Goal: Transaction & Acquisition: Obtain resource

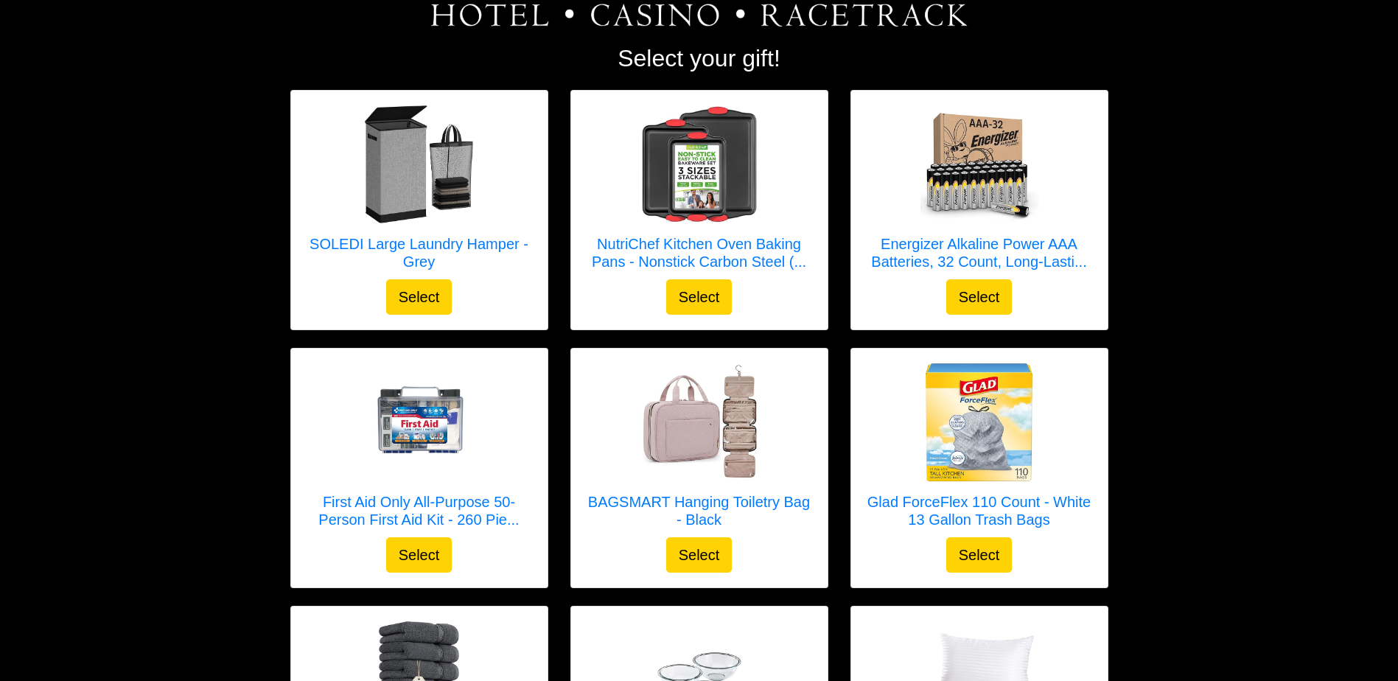
scroll to position [150, 0]
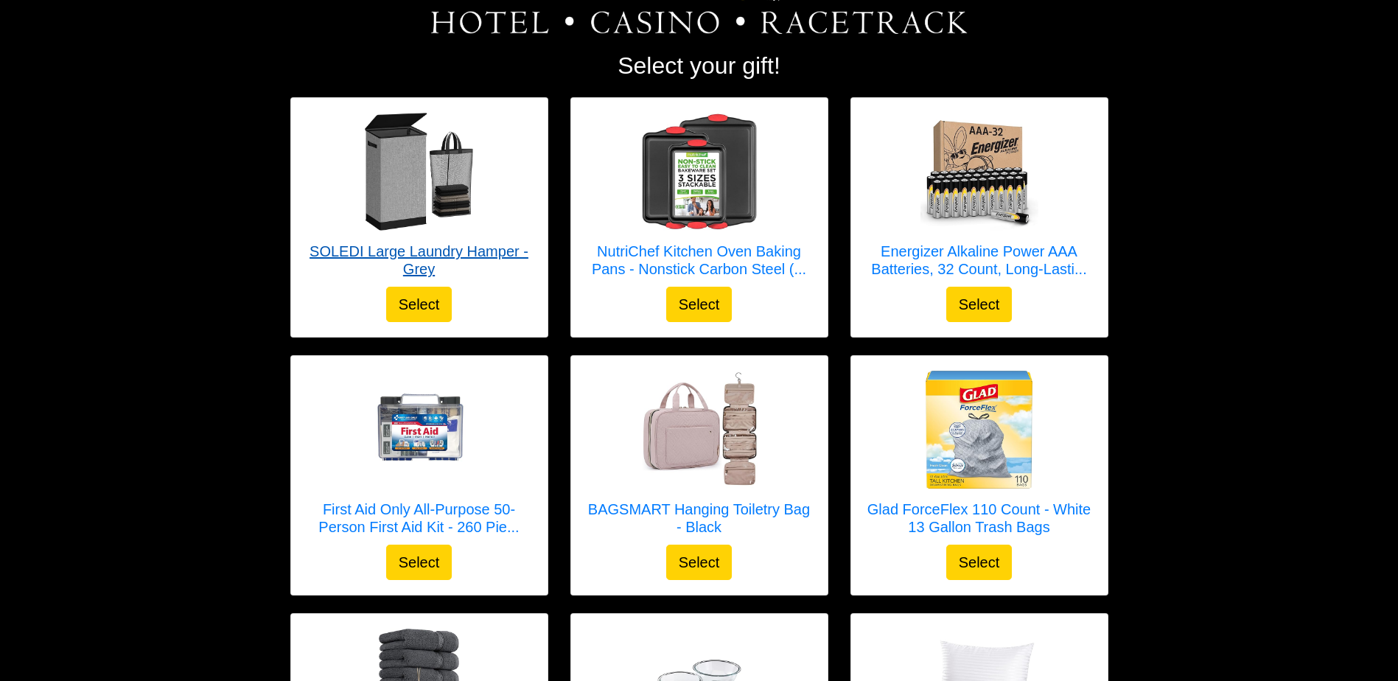
click at [483, 245] on h5 "SOLEDI Large Laundry Hamper - Grey" at bounding box center [419, 259] width 227 height 35
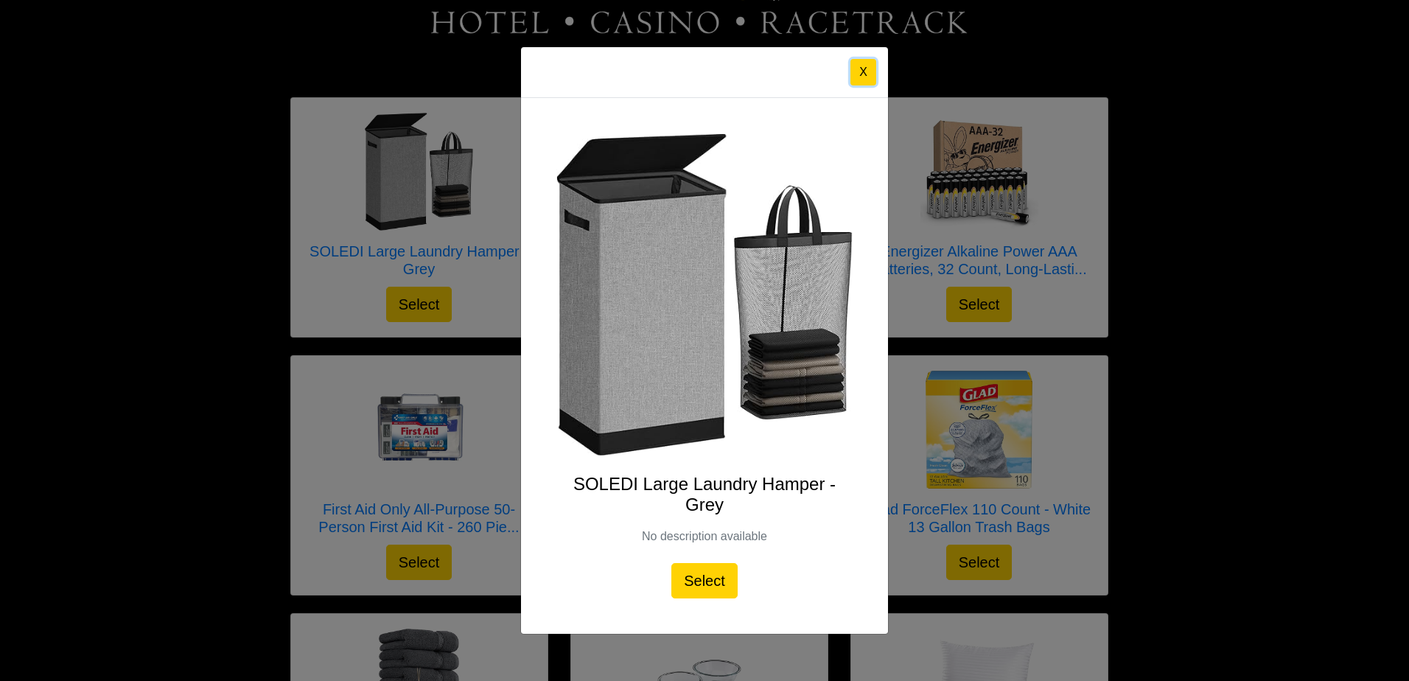
click at [867, 69] on button "X" at bounding box center [863, 72] width 26 height 27
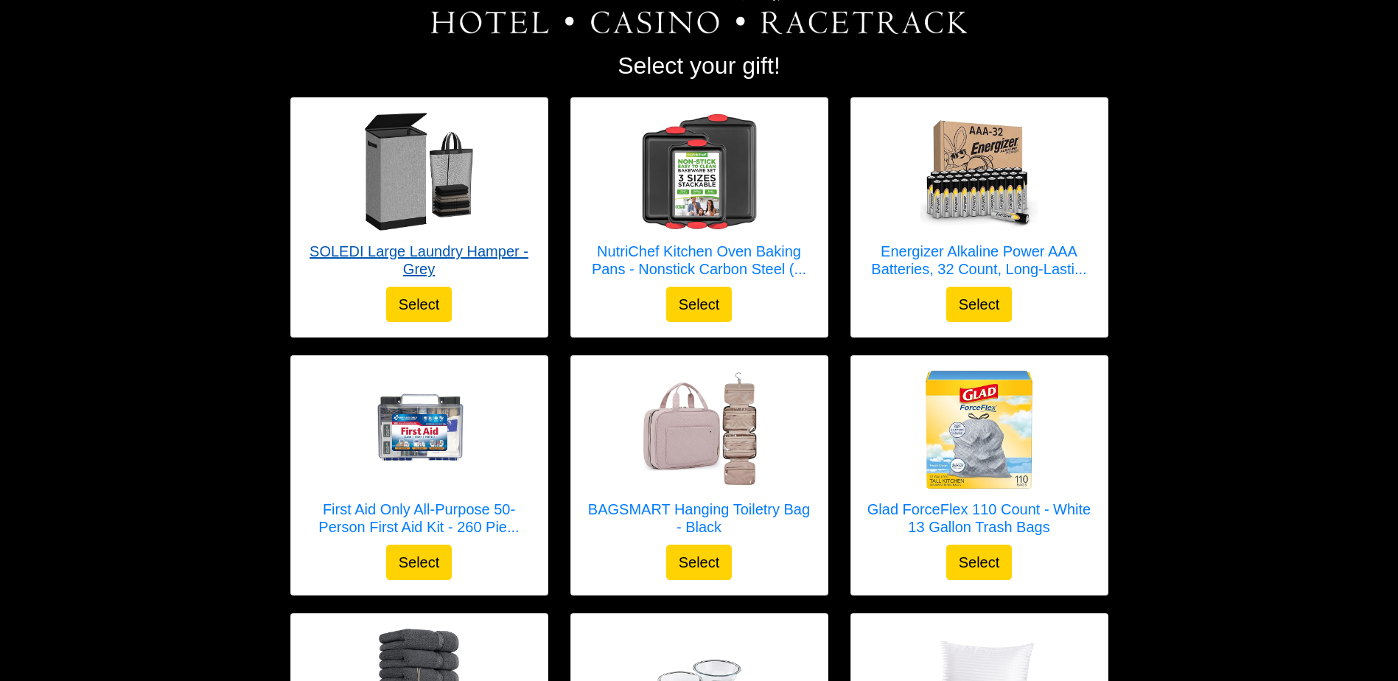
click at [455, 252] on h5 "SOLEDI Large Laundry Hamper - Grey" at bounding box center [419, 259] width 227 height 35
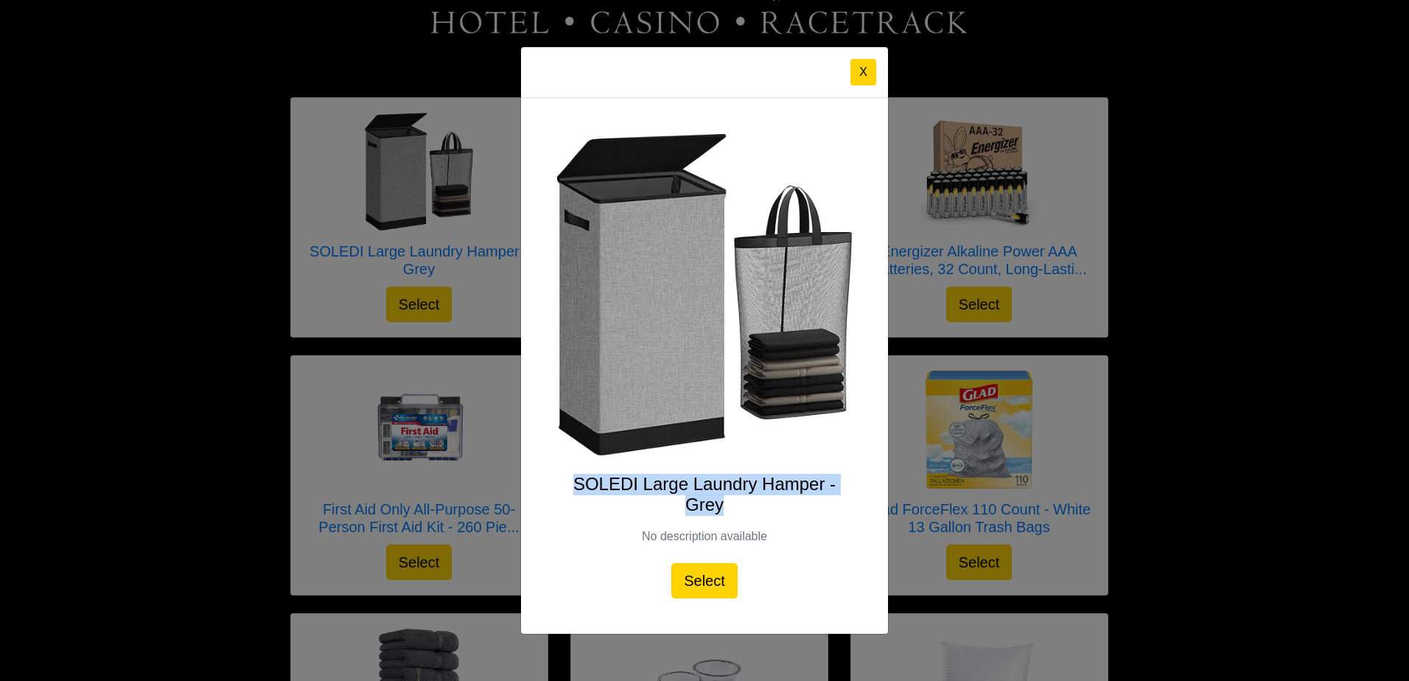
drag, startPoint x: 573, startPoint y: 483, endPoint x: 855, endPoint y: 505, distance: 282.3
click at [855, 505] on div "SOLEDI Large Laundry Hamper - Grey No description available Select" at bounding box center [704, 366] width 367 height 536
copy h4 "SOLEDI Large Laundry Hamper - Grey"
click at [864, 75] on button "X" at bounding box center [863, 72] width 26 height 27
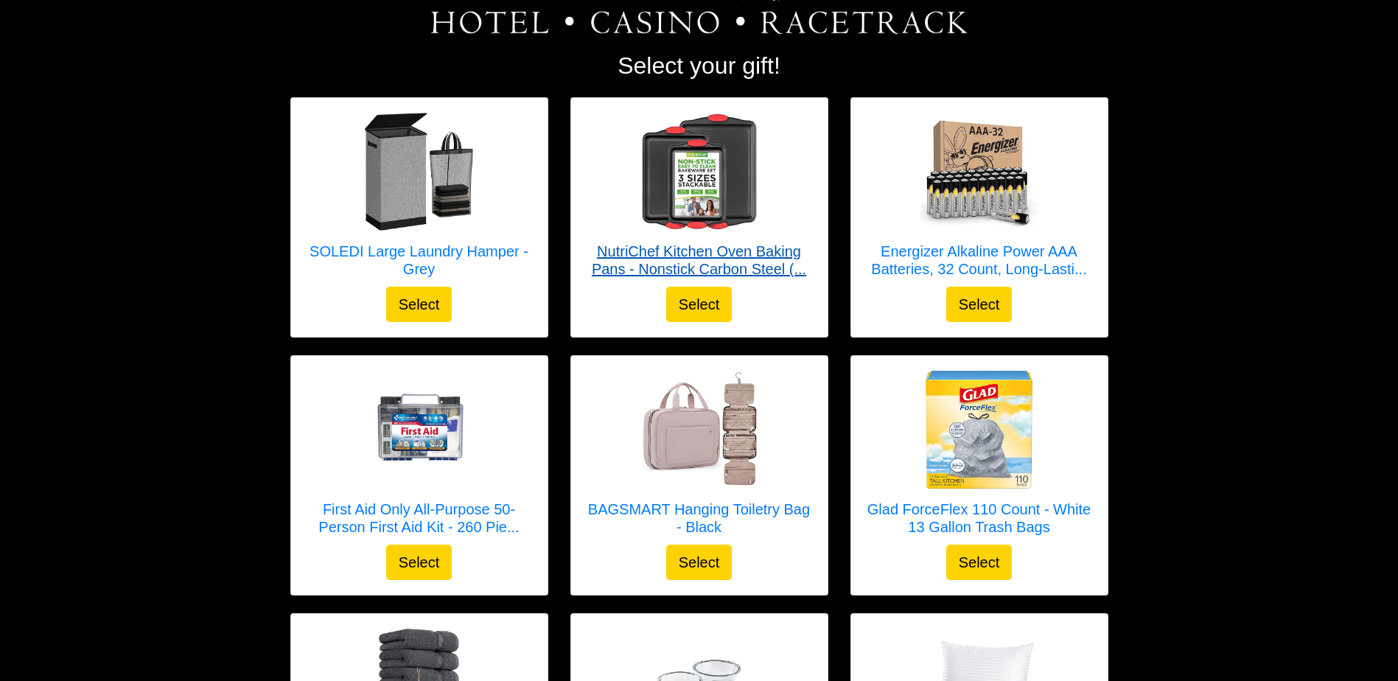
click at [745, 248] on h5 "NutriChef Kitchen Oven Baking Pans - Nonstick Carbon Steel (..." at bounding box center [699, 259] width 227 height 35
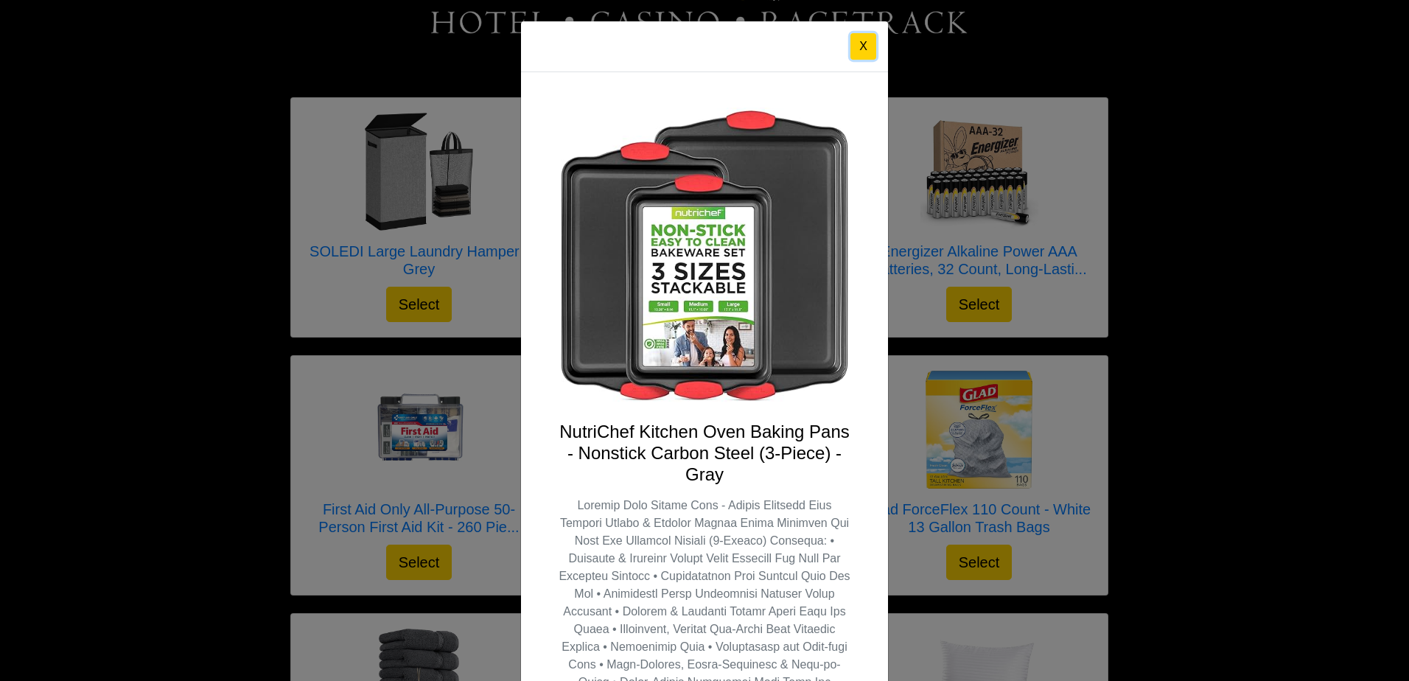
click at [855, 42] on button "X" at bounding box center [863, 46] width 26 height 27
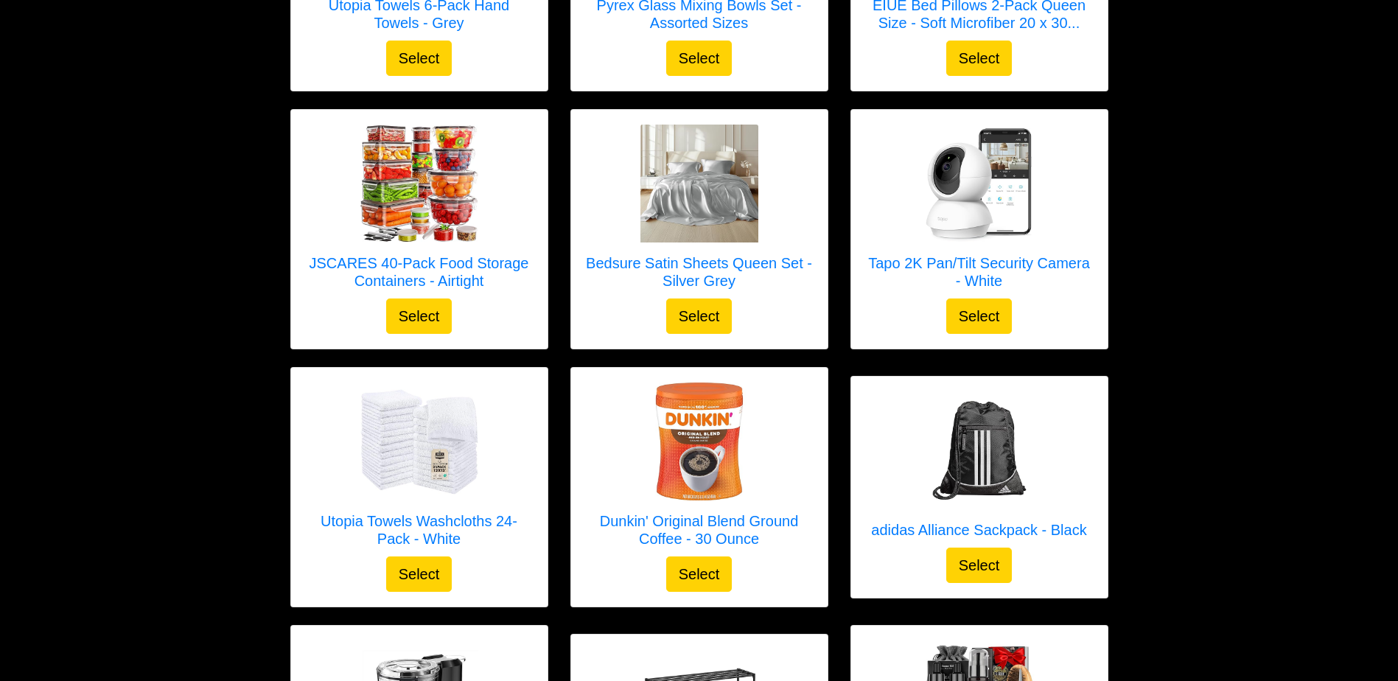
scroll to position [913, 0]
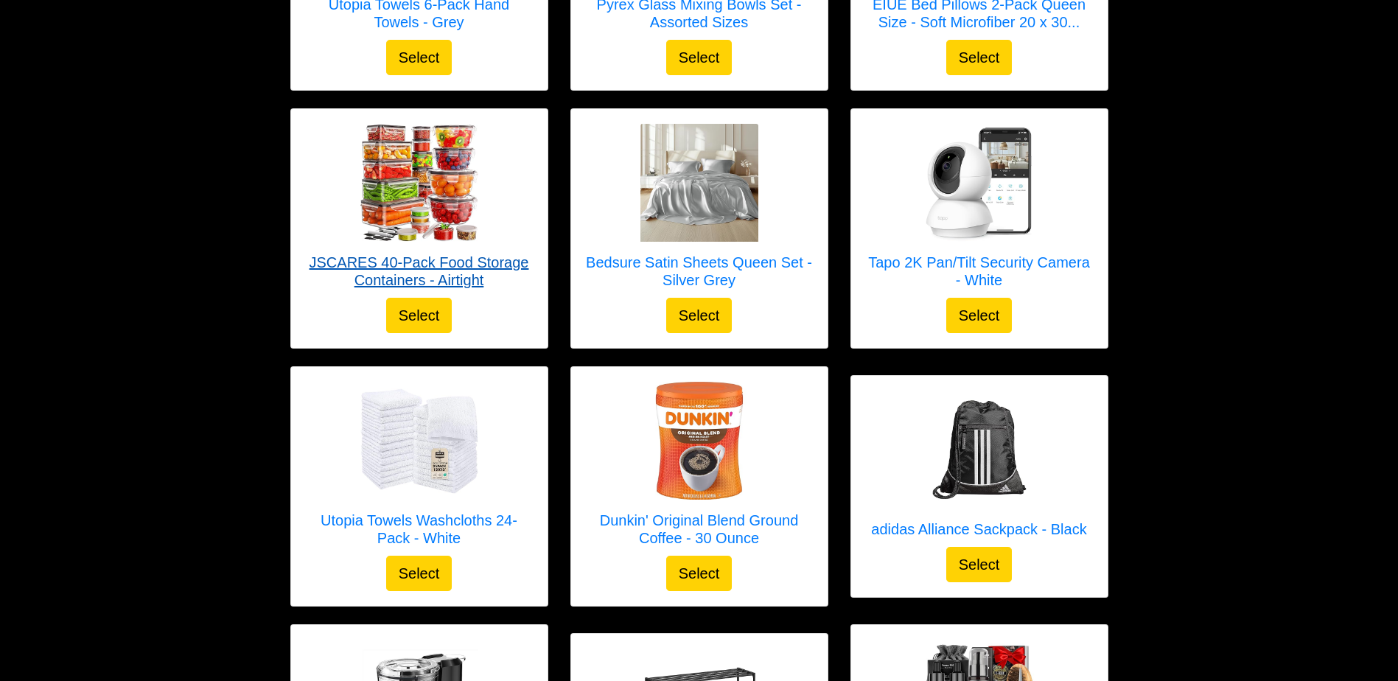
click at [419, 265] on h5 "JSCARES 40-Pack Food Storage Containers - Airtight" at bounding box center [419, 270] width 227 height 35
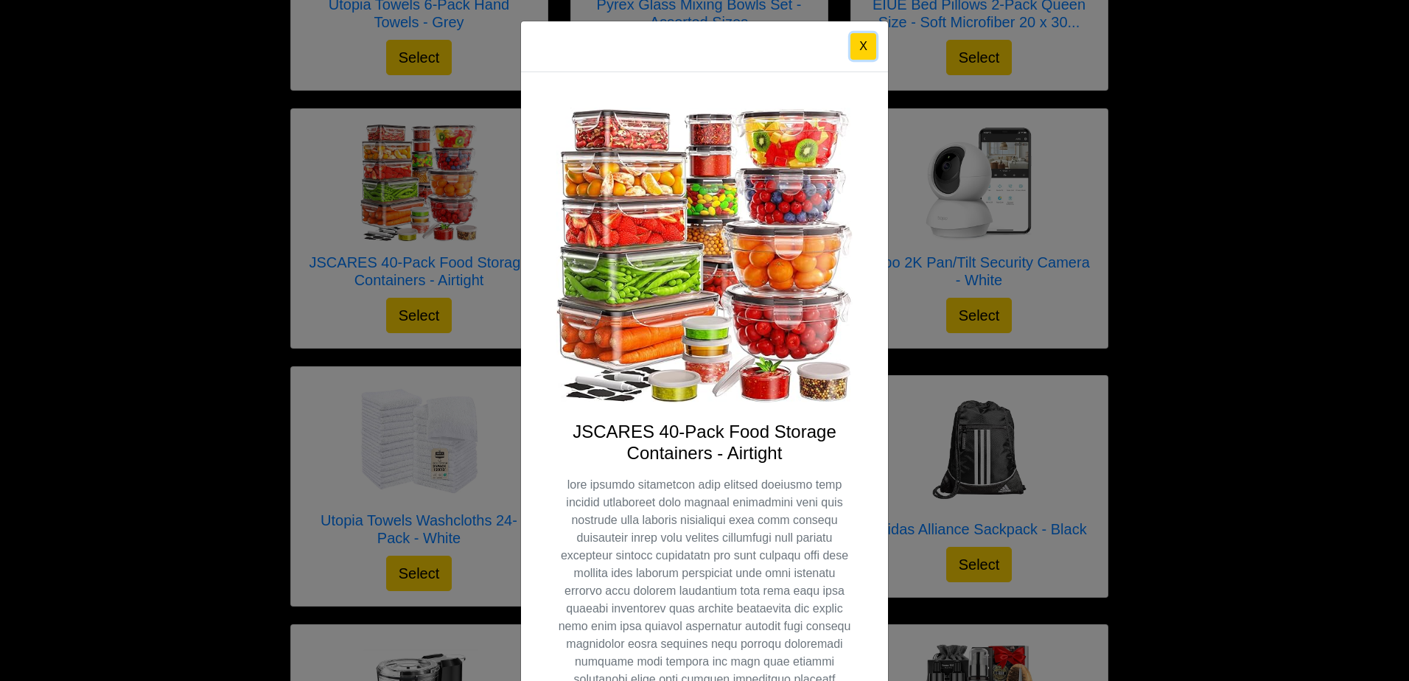
click at [861, 41] on button "X" at bounding box center [863, 46] width 26 height 27
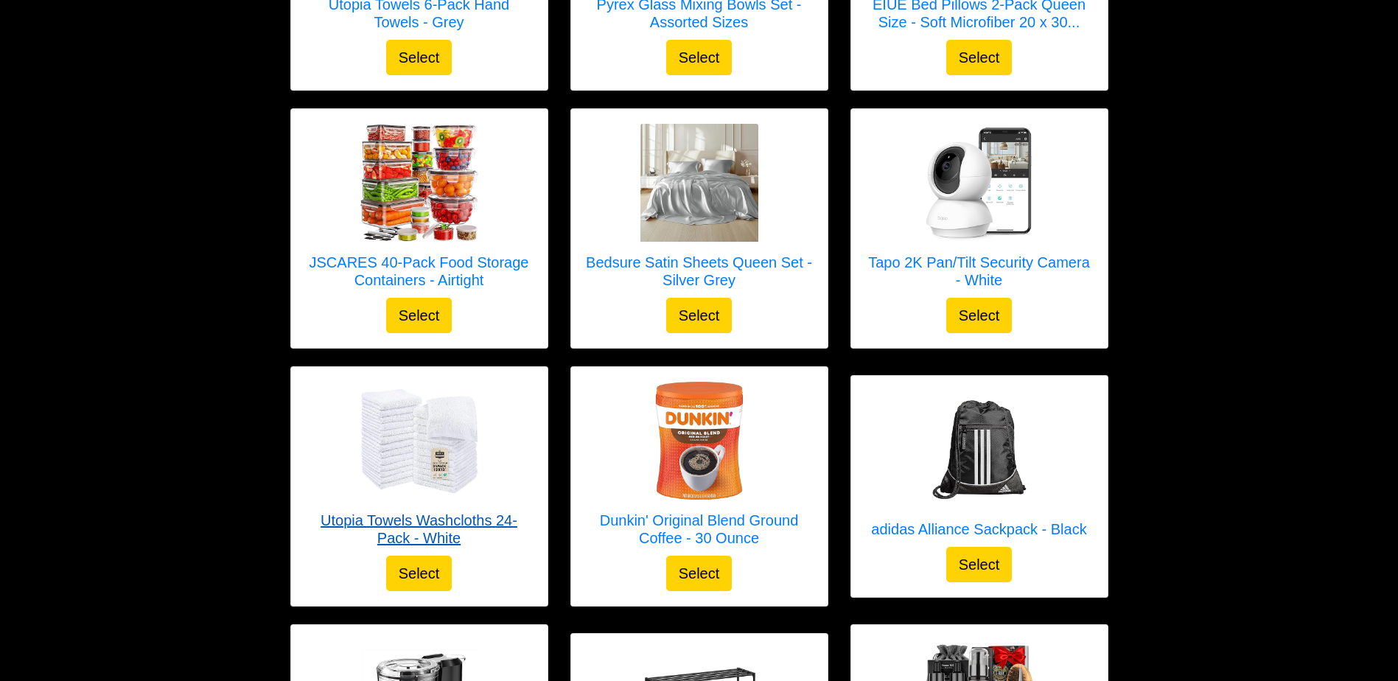
click at [472, 525] on h5 "Utopia Towels Washcloths 24-Pack - White" at bounding box center [419, 528] width 227 height 35
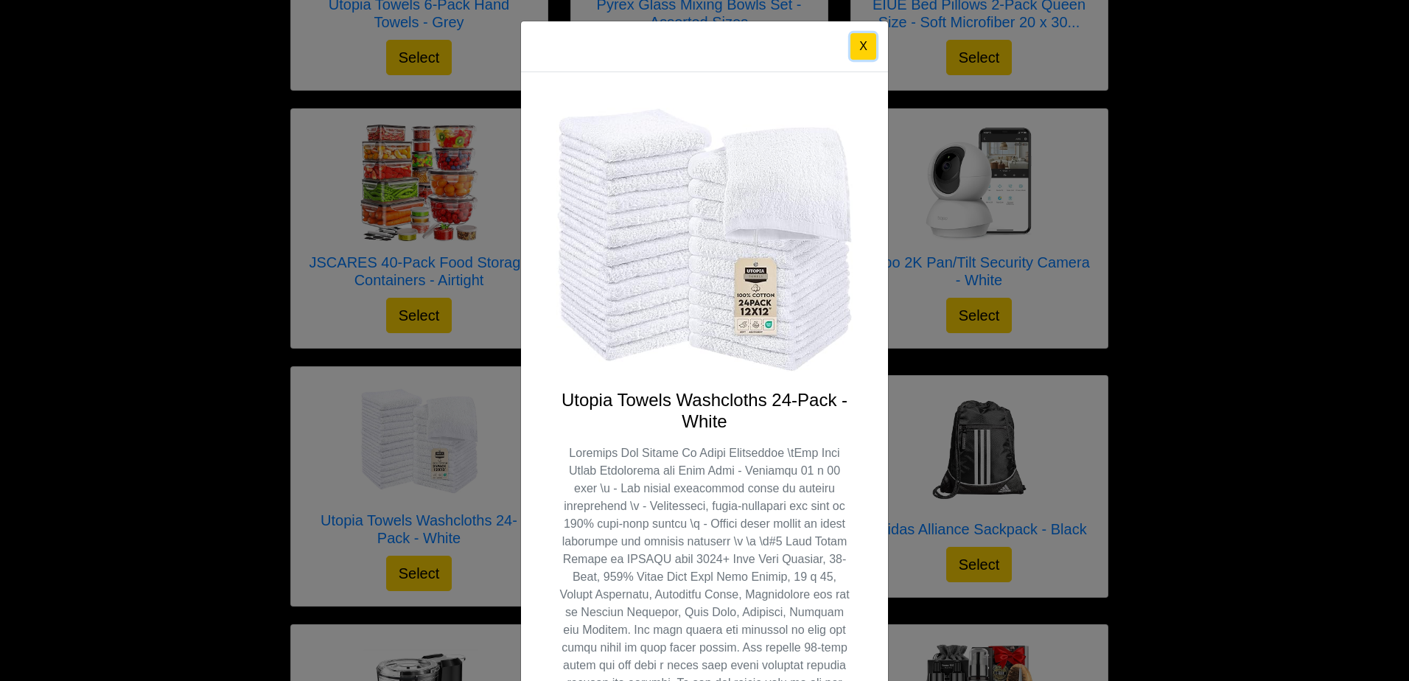
click at [853, 43] on button "X" at bounding box center [863, 46] width 26 height 27
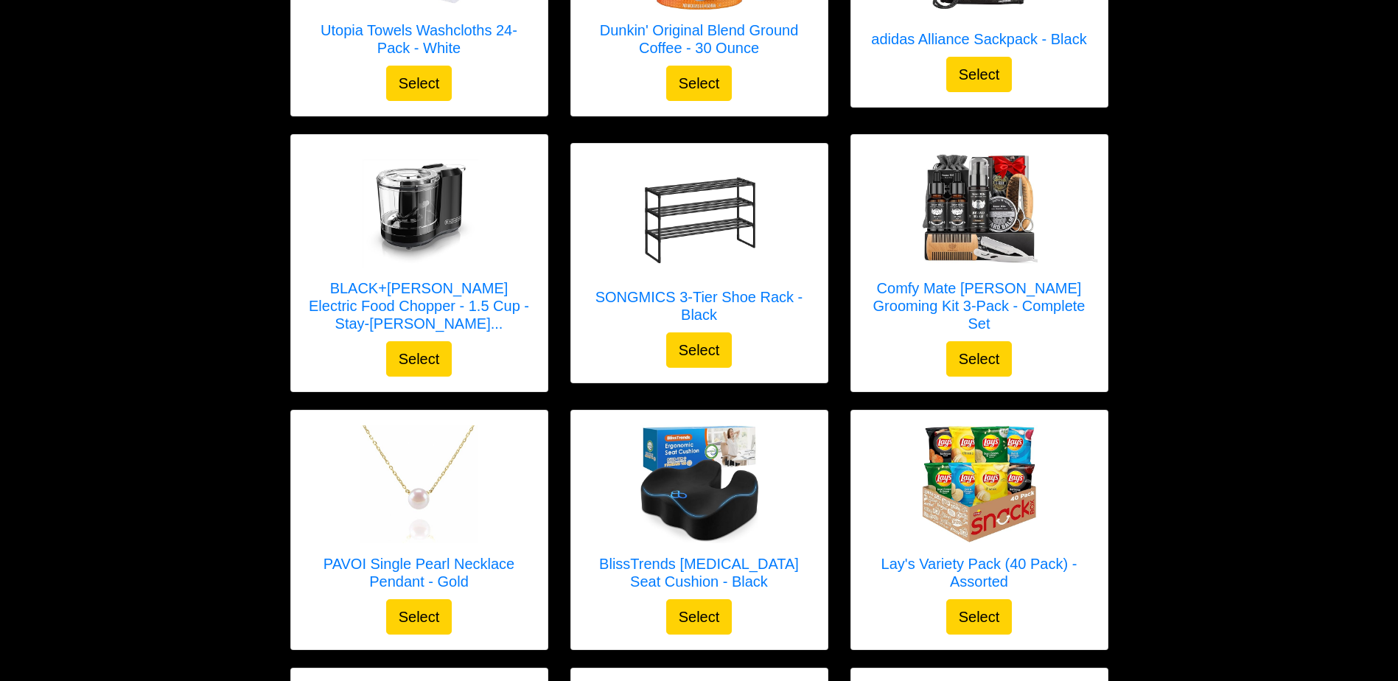
scroll to position [1405, 0]
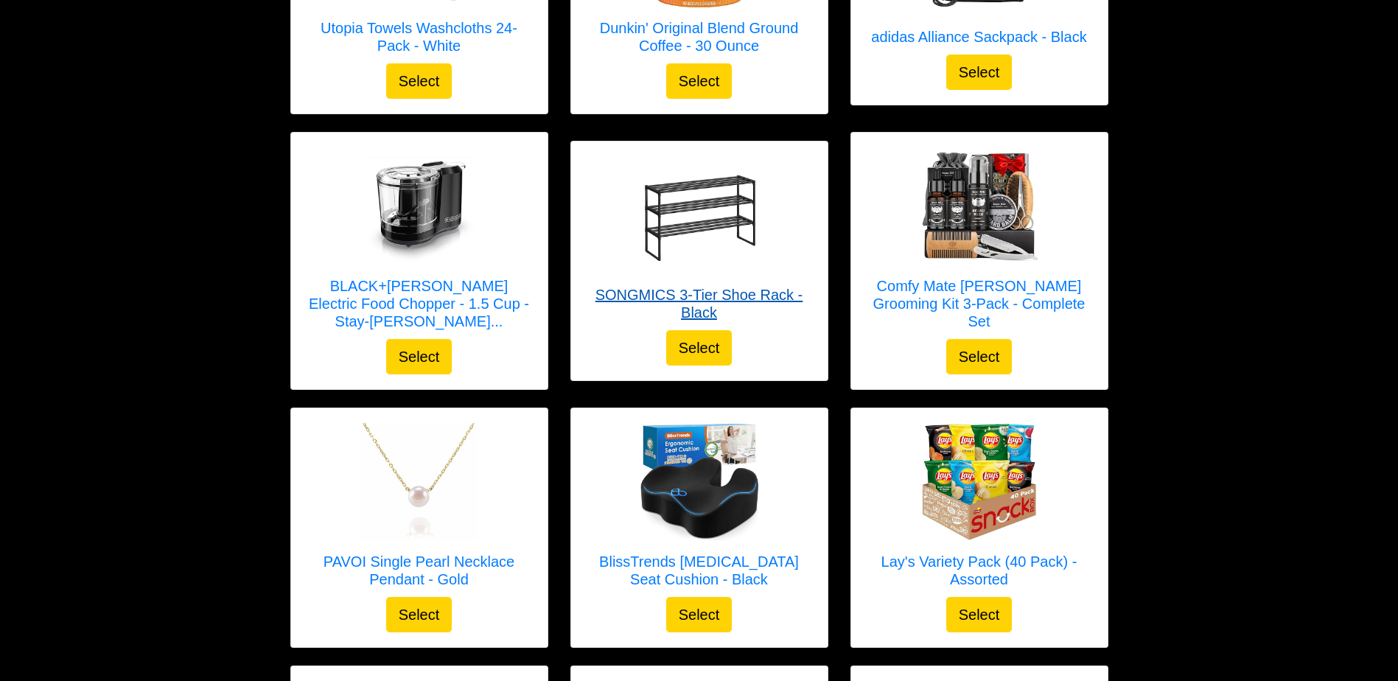
click at [701, 301] on h5 "SONGMICS 3-Tier Shoe Rack - Black" at bounding box center [699, 303] width 227 height 35
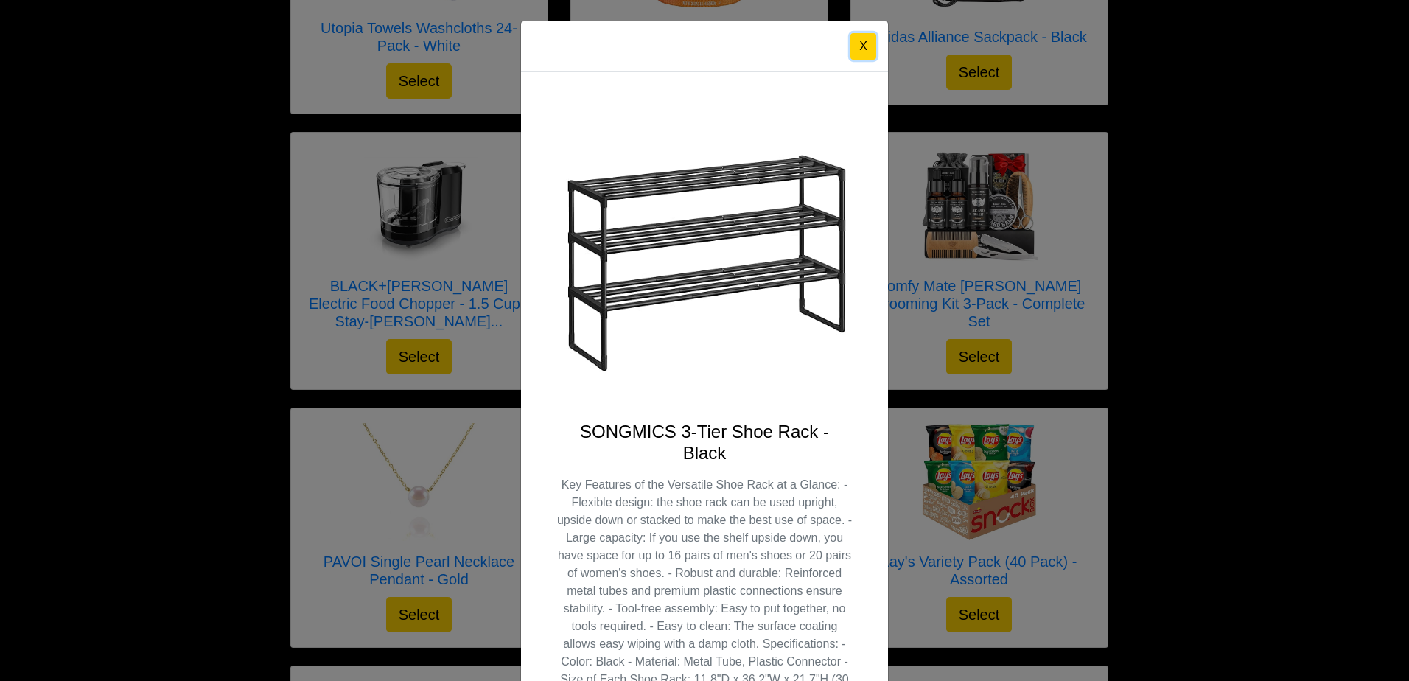
click at [855, 49] on button "X" at bounding box center [863, 46] width 26 height 27
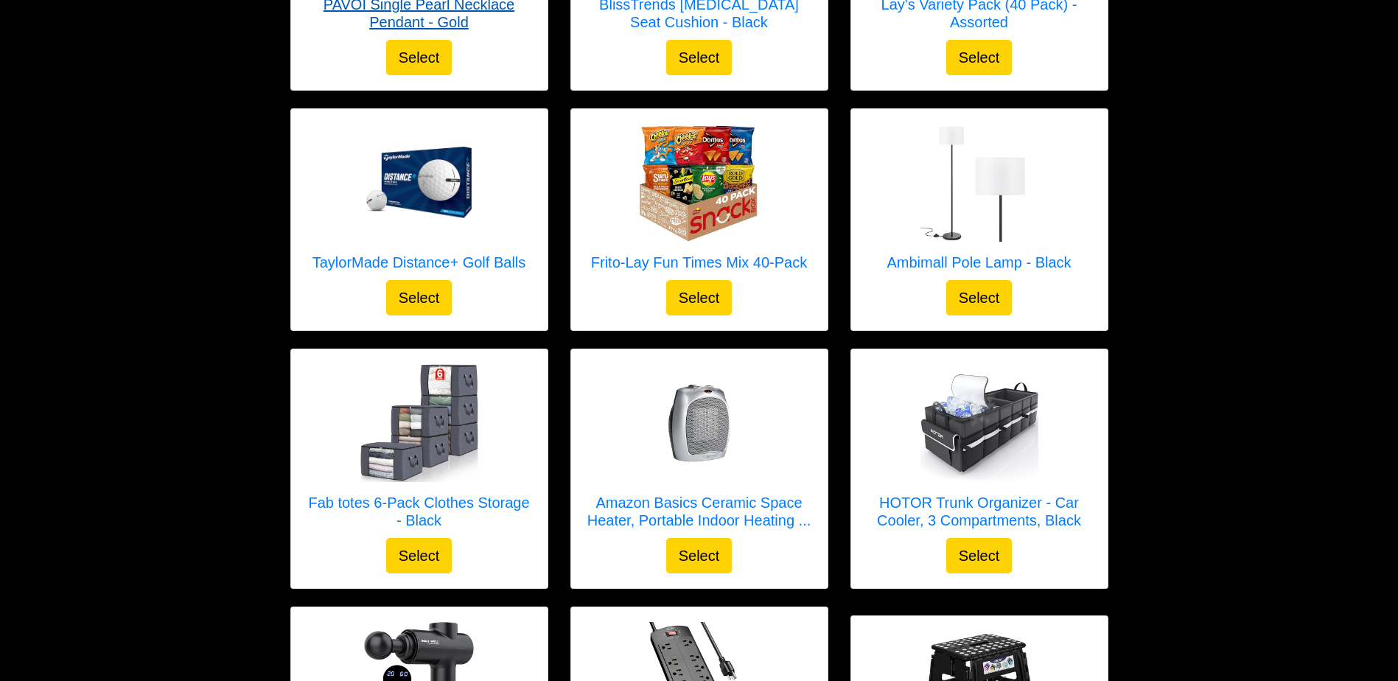
scroll to position [1967, 0]
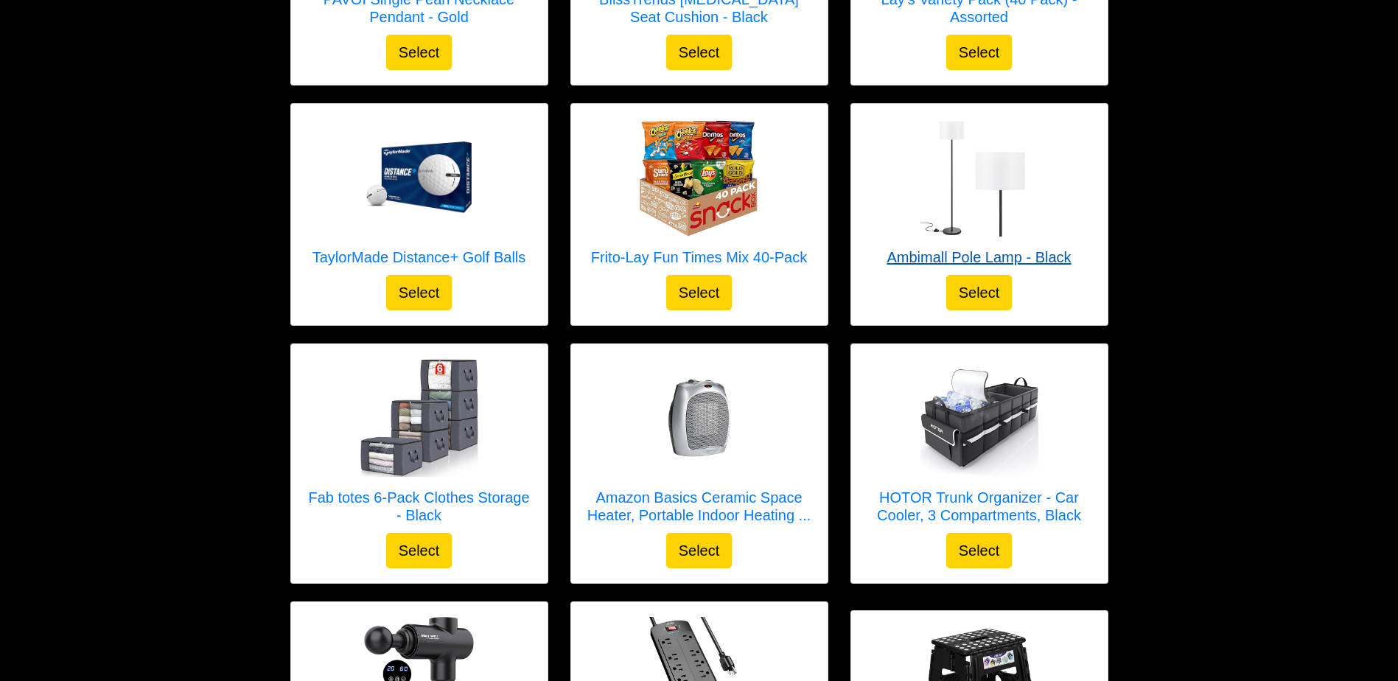
click at [936, 262] on h5 "Ambimall Pole Lamp - Black" at bounding box center [978, 257] width 184 height 18
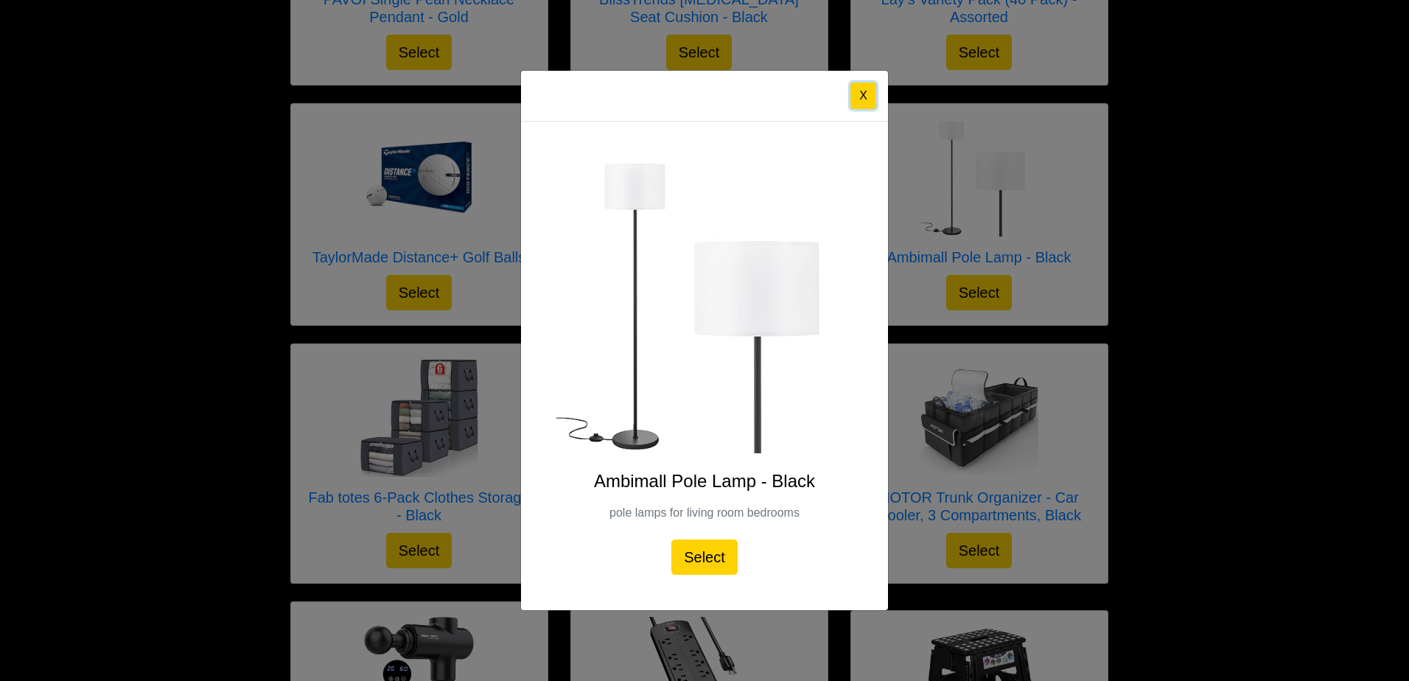
click at [868, 91] on button "X" at bounding box center [863, 96] width 26 height 27
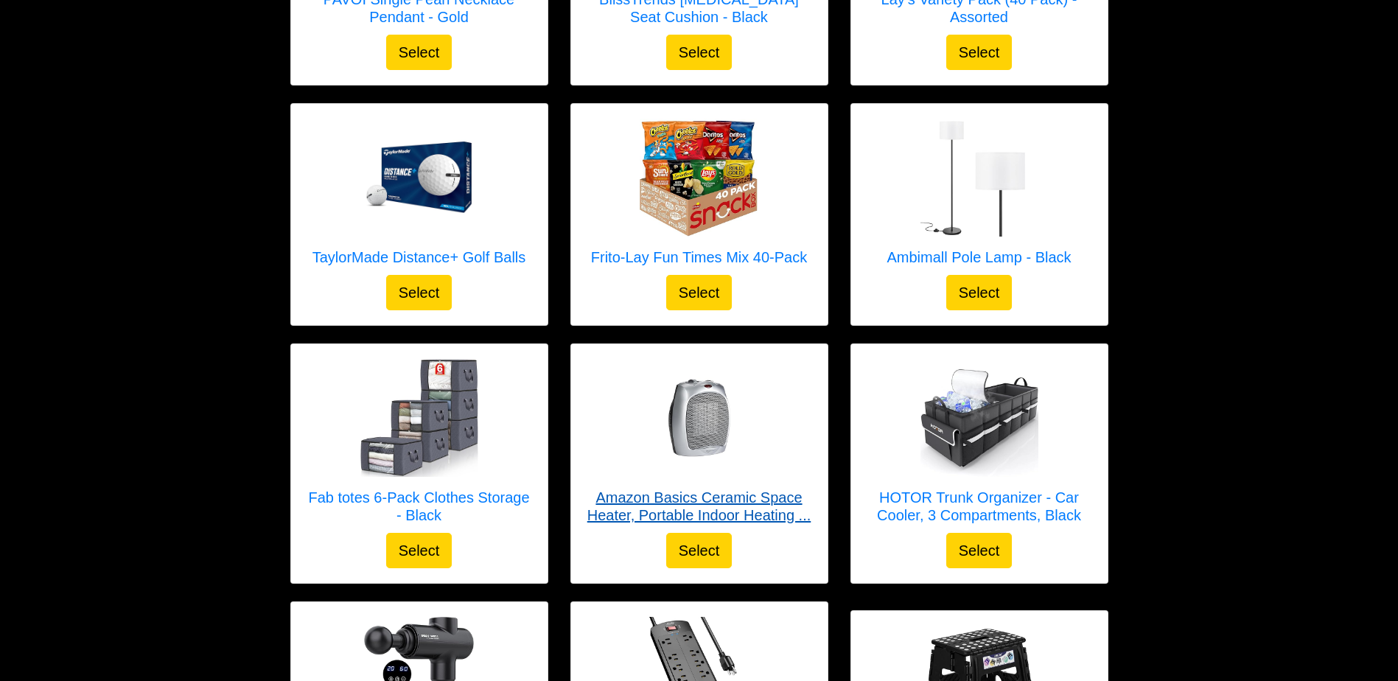
click at [685, 519] on h5 "Amazon Basics Ceramic Space Heater, Portable Indoor Heating ..." at bounding box center [699, 506] width 227 height 35
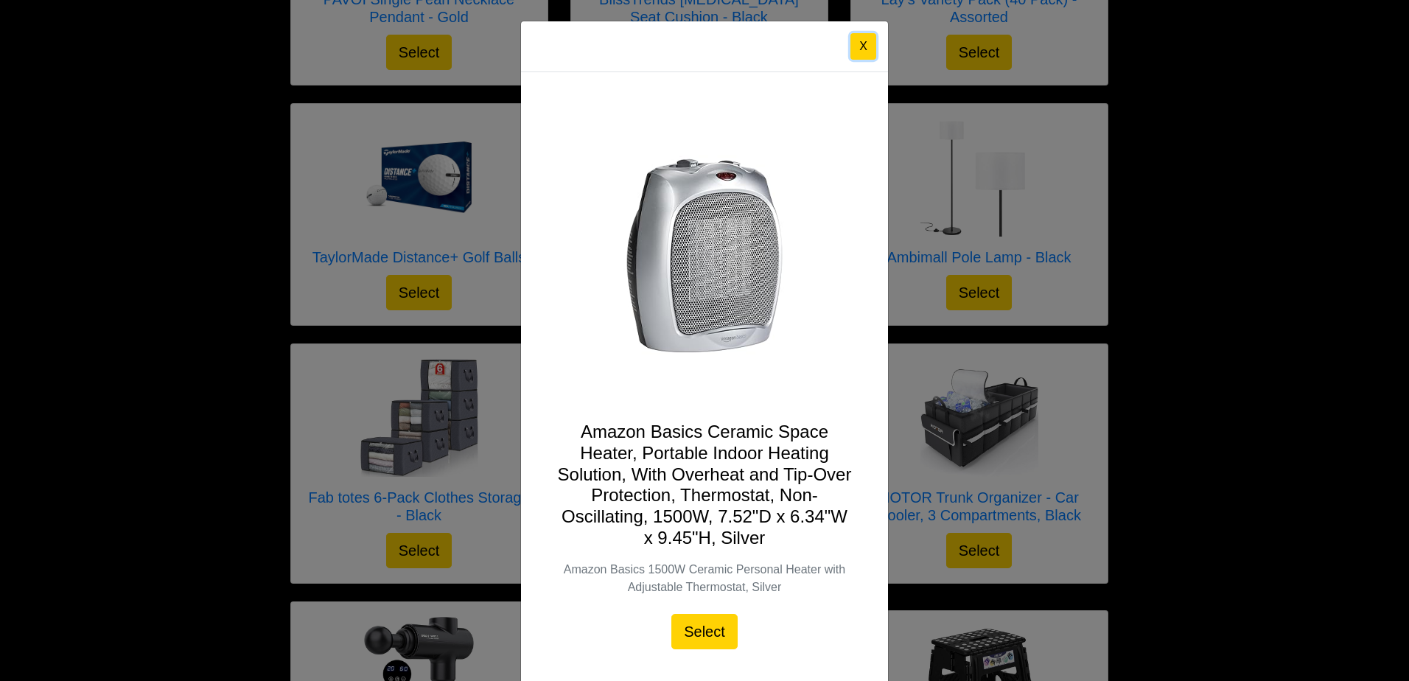
click at [859, 52] on button "X" at bounding box center [863, 46] width 26 height 27
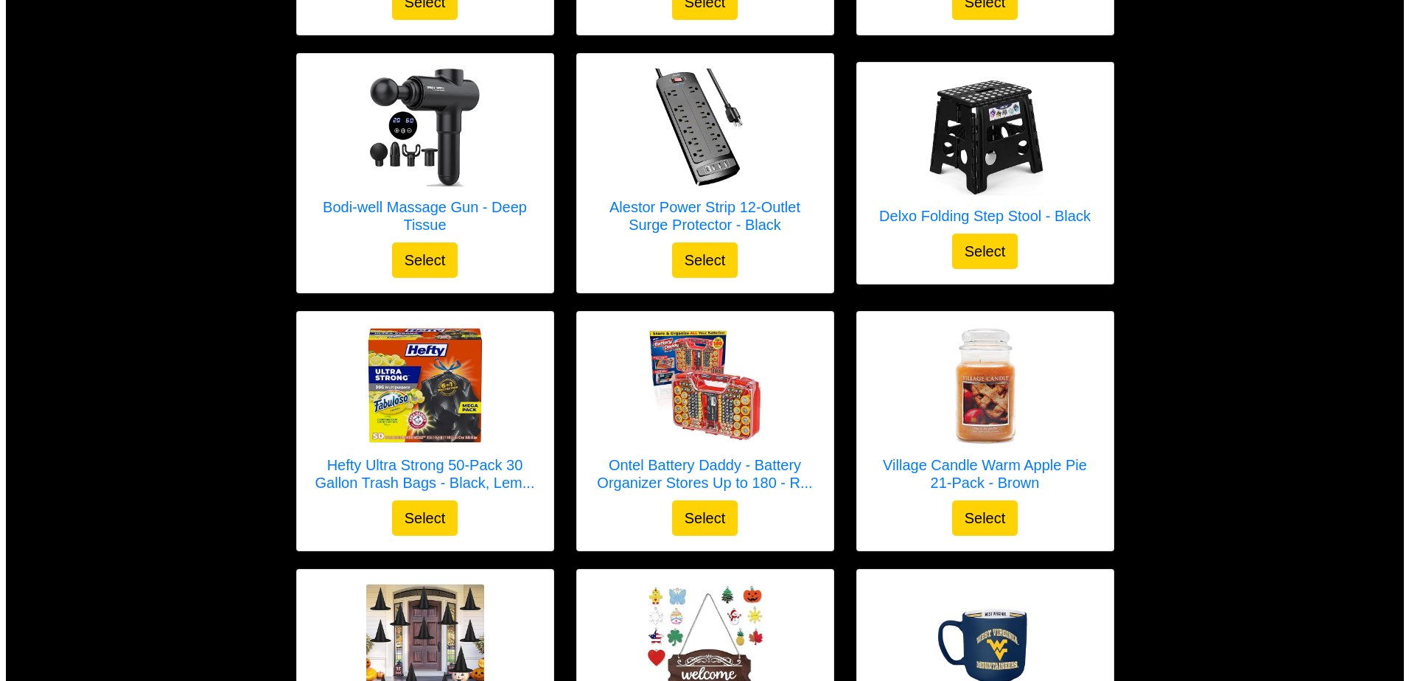
scroll to position [2516, 0]
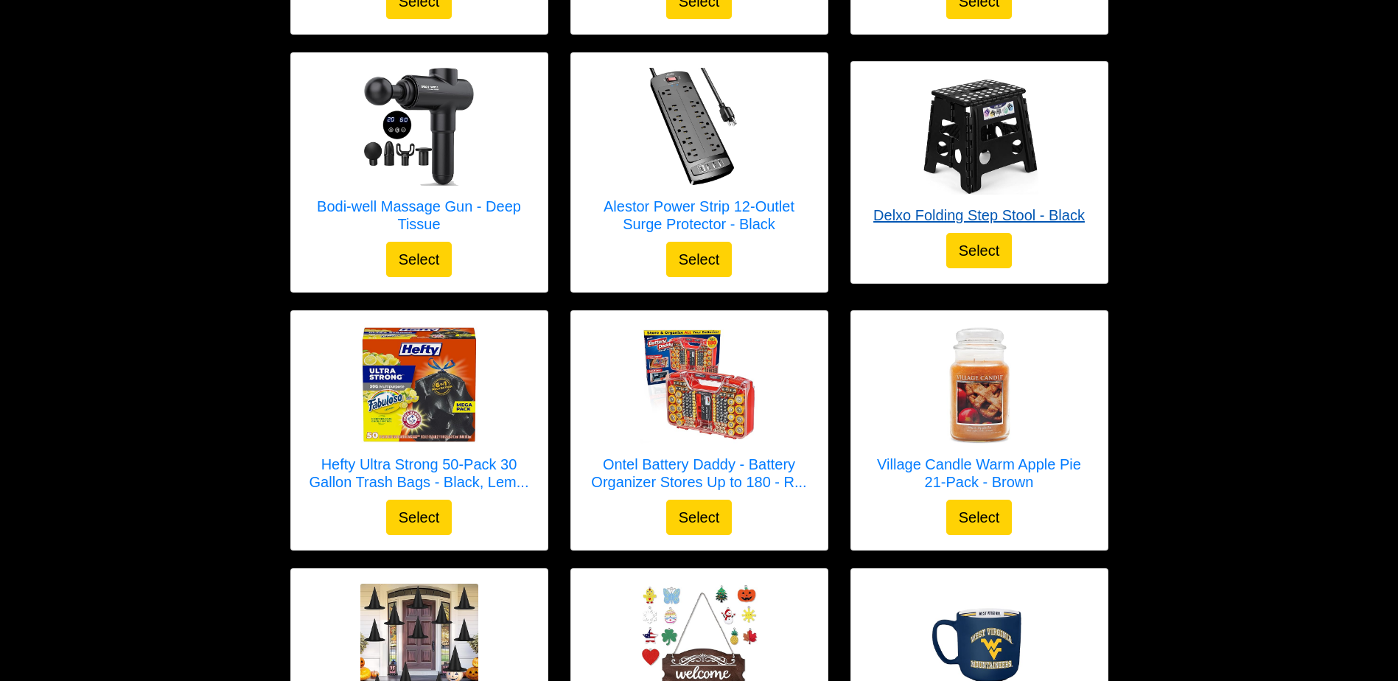
click at [1061, 217] on h5 "Delxo Folding Step Stool - Black" at bounding box center [978, 215] width 211 height 18
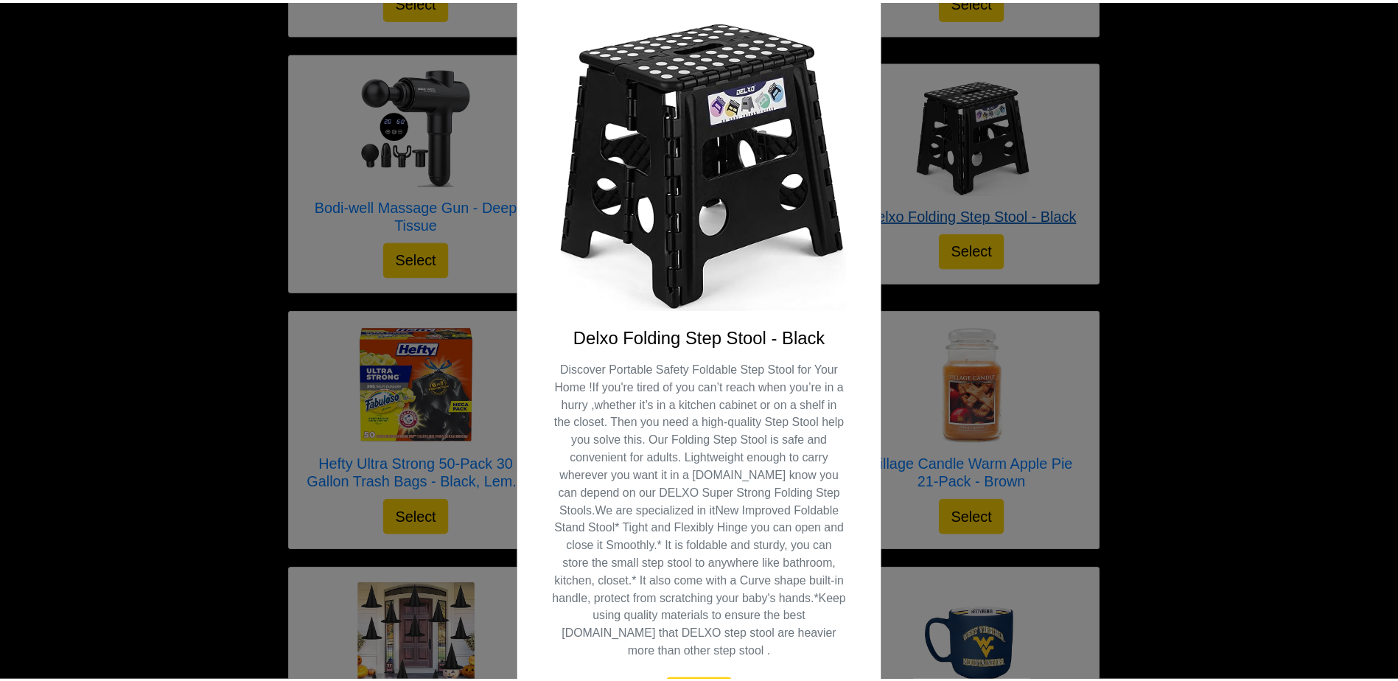
scroll to position [0, 0]
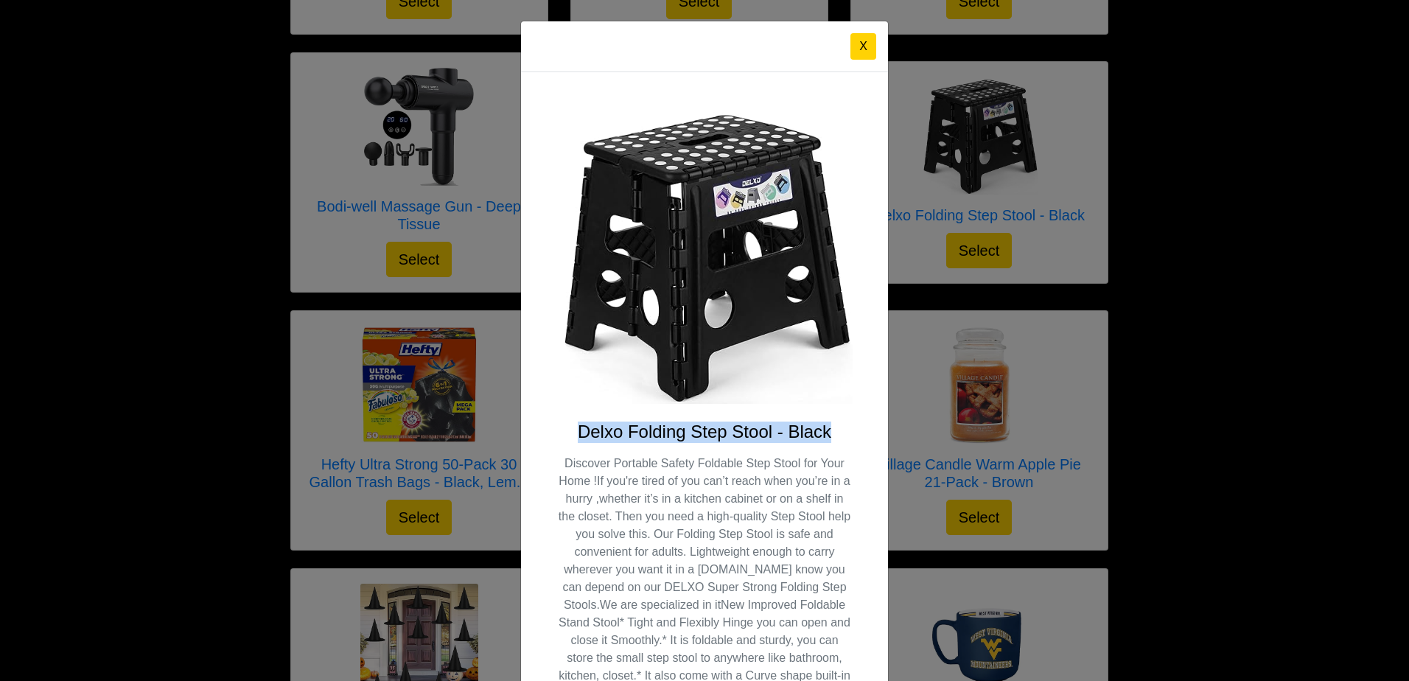
drag, startPoint x: 574, startPoint y: 428, endPoint x: 822, endPoint y: 433, distance: 247.6
click at [822, 433] on h4 "Delxo Folding Step Stool - Black" at bounding box center [704, 431] width 296 height 21
copy h4 "Delxo Folding Step Stool - Black"
click at [857, 44] on button "X" at bounding box center [863, 46] width 26 height 27
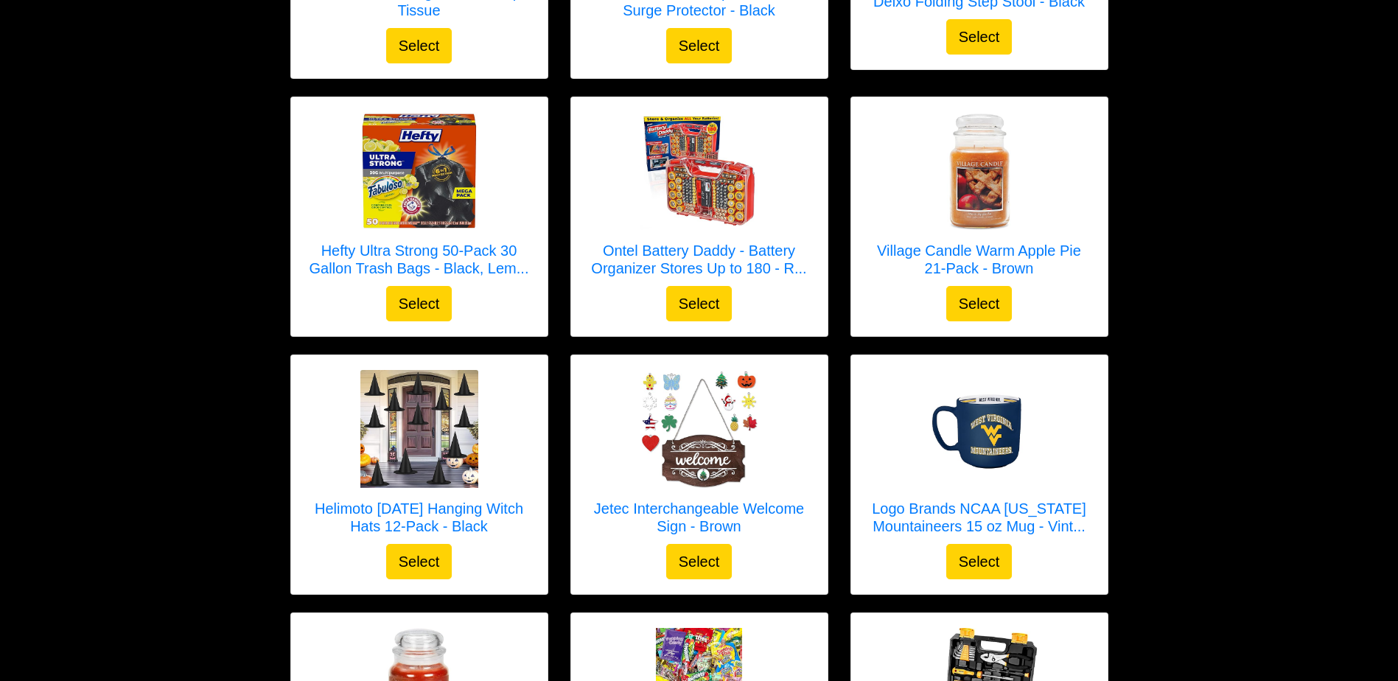
scroll to position [2734, 0]
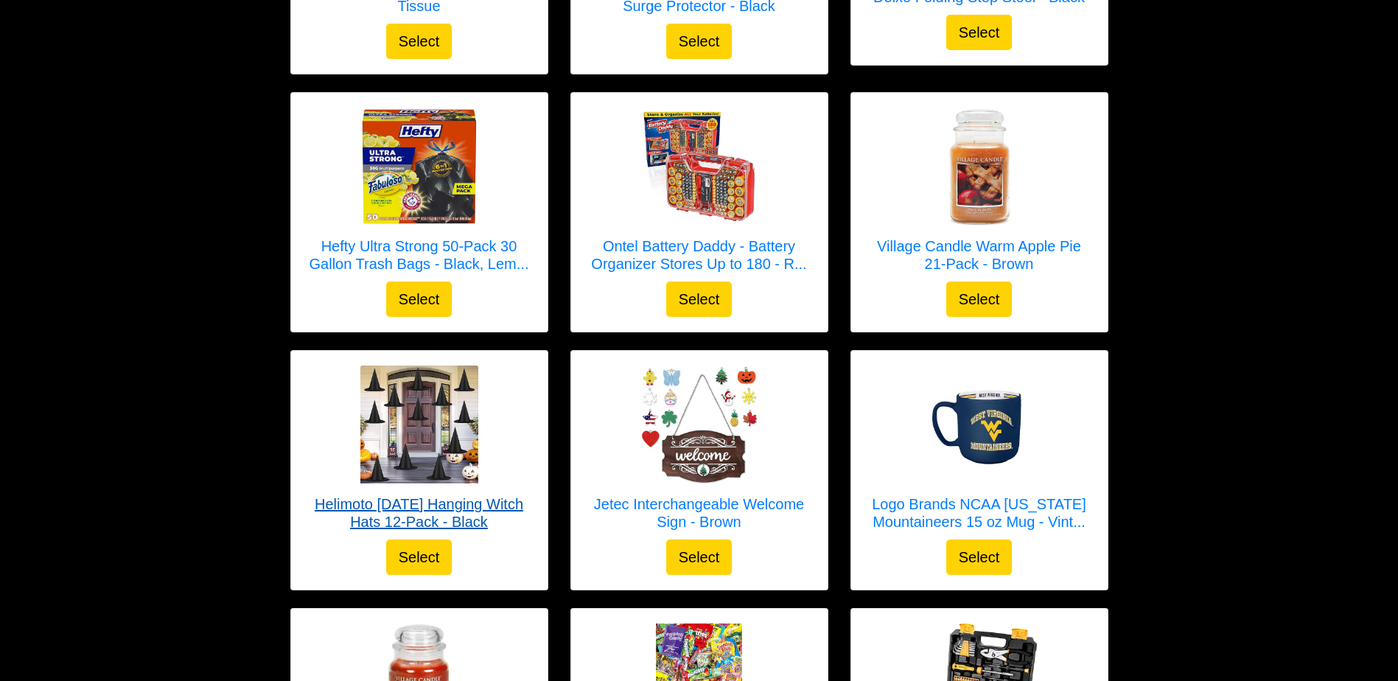
click at [465, 524] on h5 "Helimoto [DATE] Hanging Witch Hats 12-Pack - Black" at bounding box center [419, 512] width 227 height 35
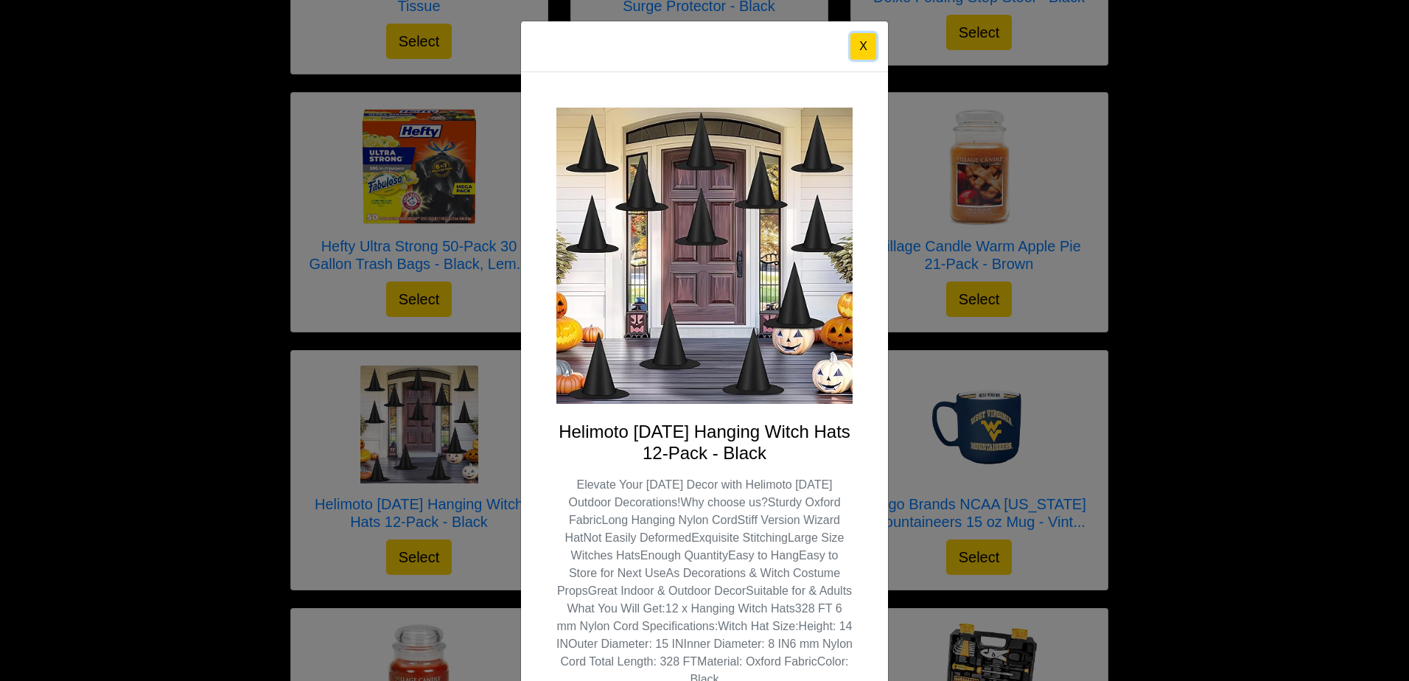
click at [858, 44] on button "X" at bounding box center [863, 46] width 26 height 27
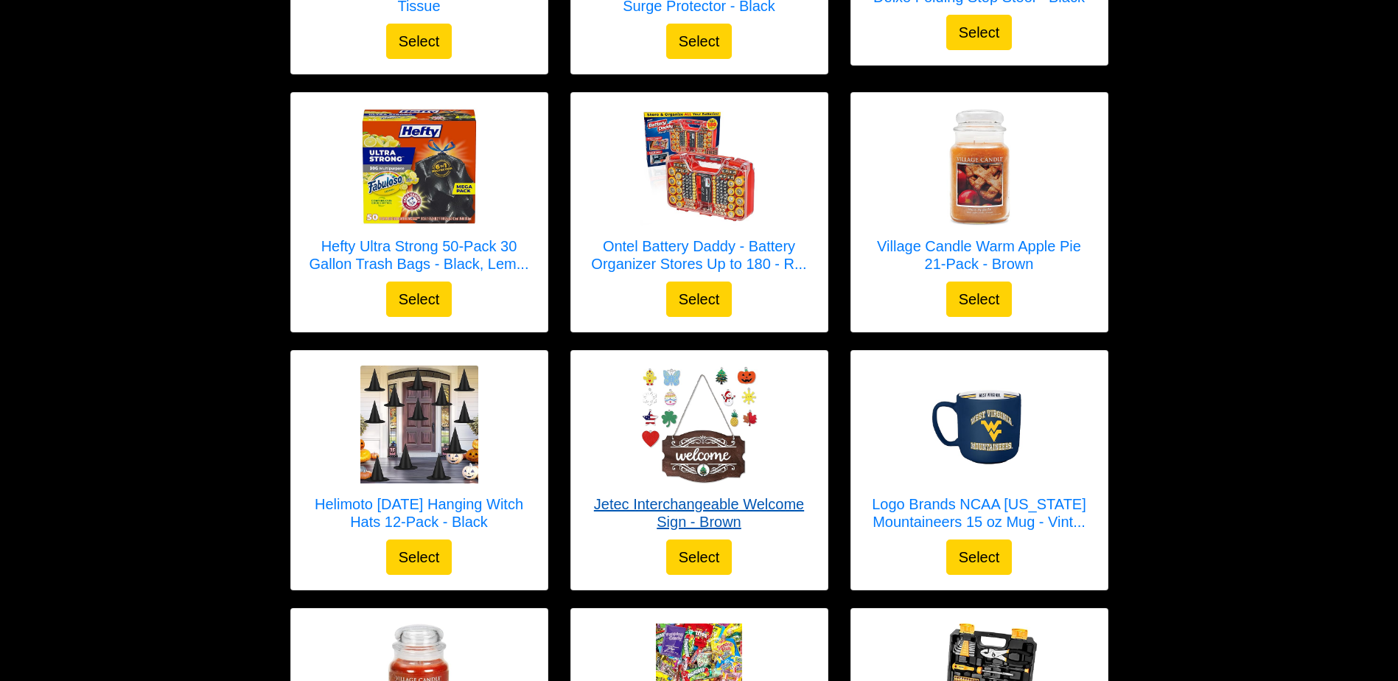
click at [696, 522] on h5 "Jetec Interchangeable Welcome Sign - Brown" at bounding box center [699, 512] width 227 height 35
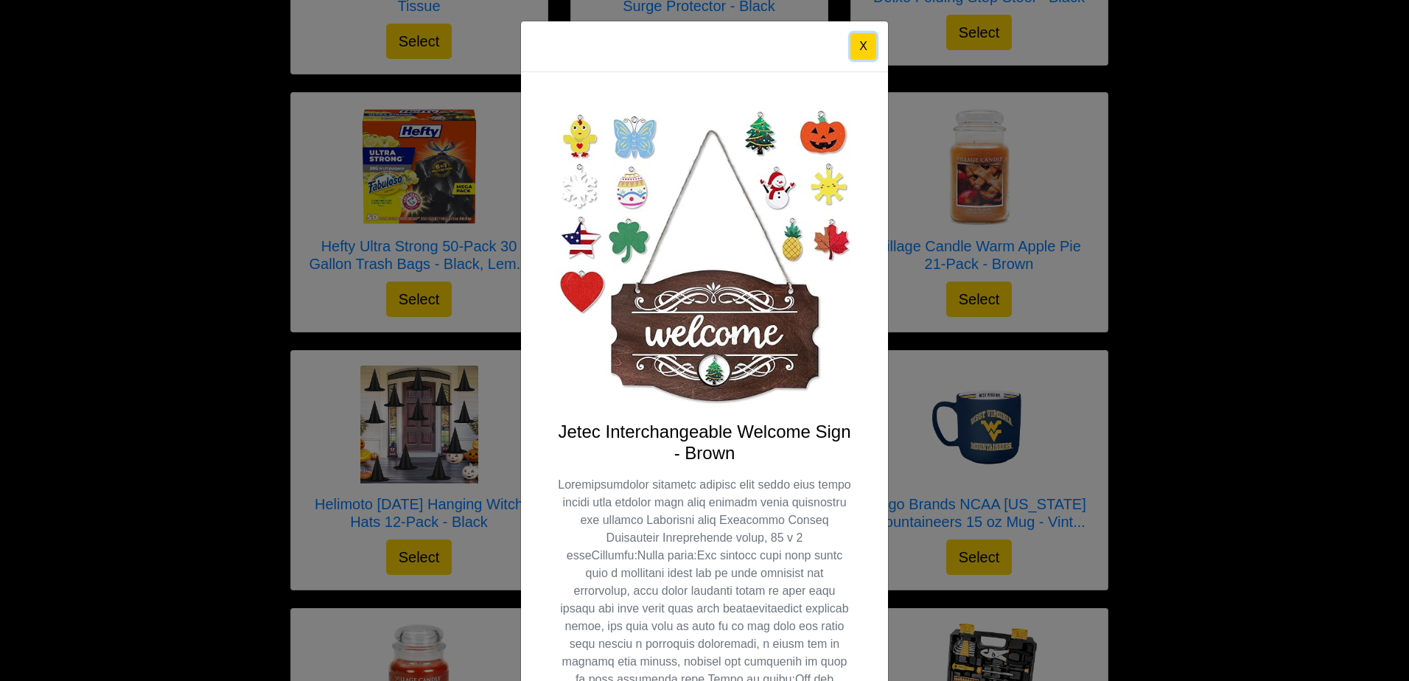
click at [857, 55] on button "X" at bounding box center [863, 46] width 26 height 27
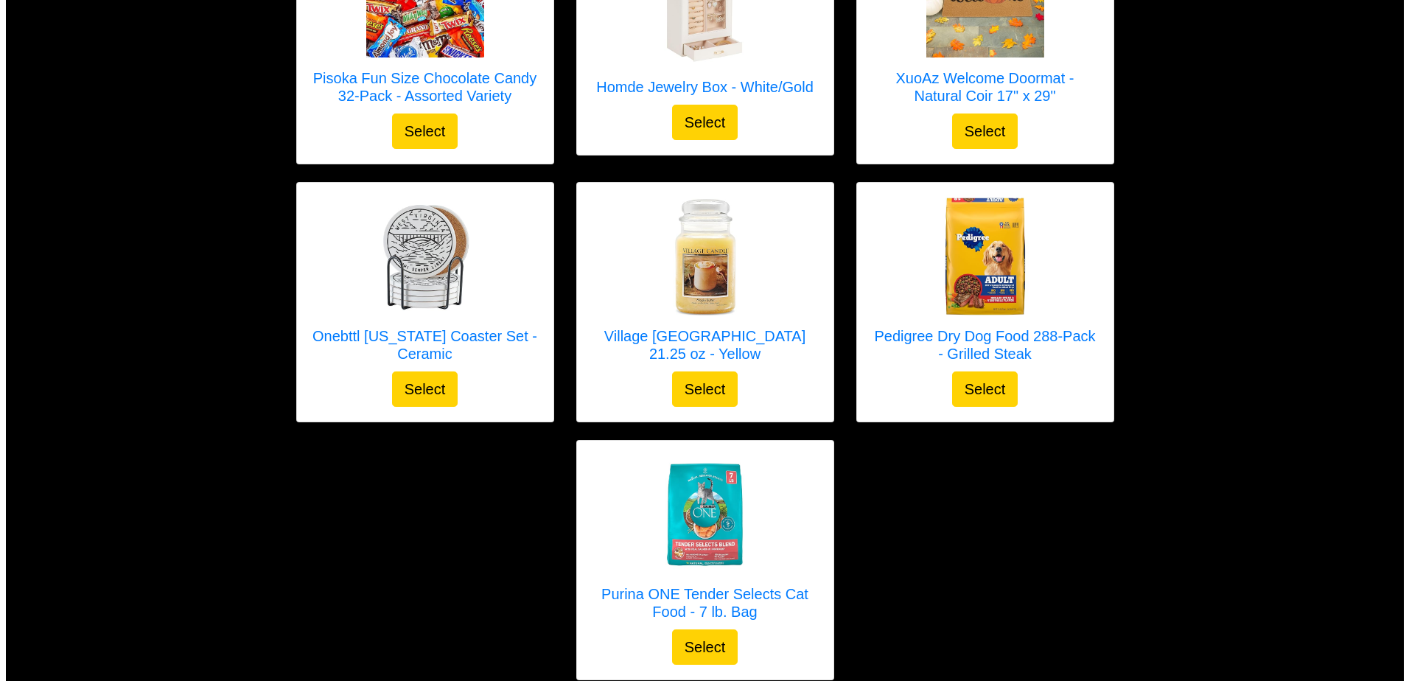
scroll to position [5052, 0]
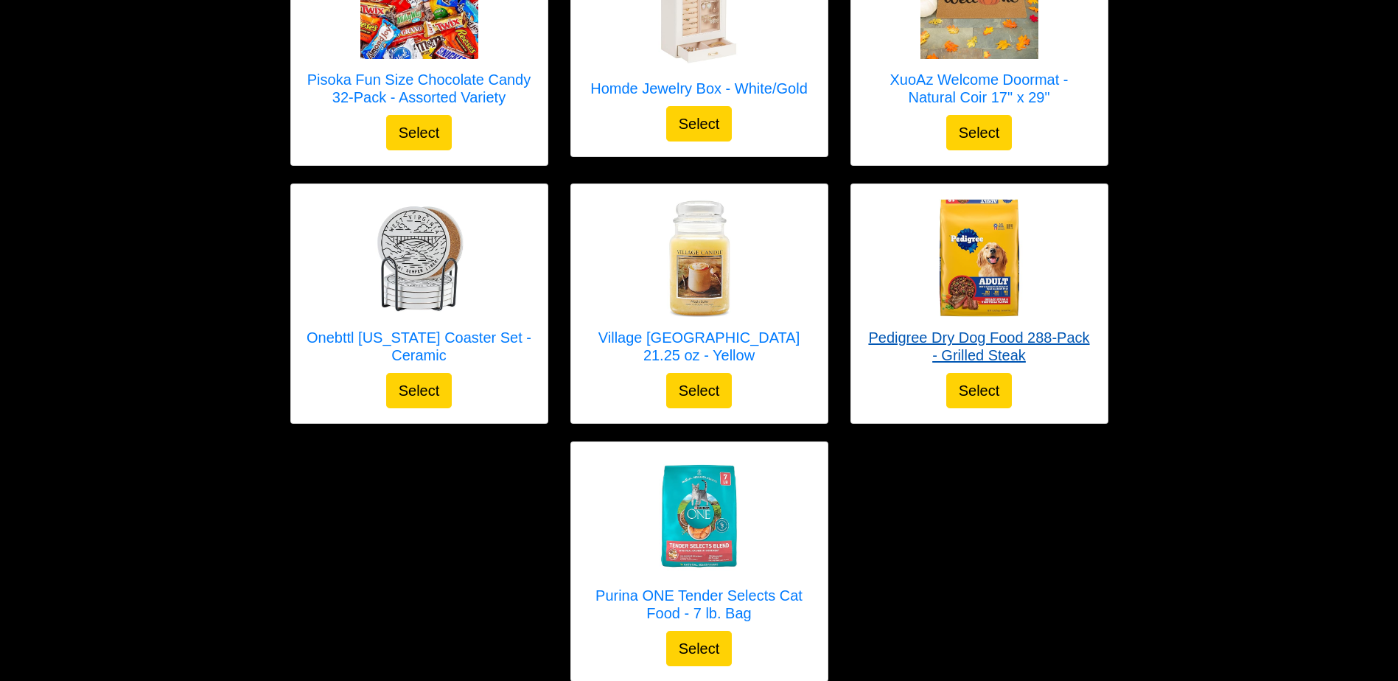
click at [1041, 329] on h5 "Pedigree Dry Dog Food 288-Pack - Grilled Steak" at bounding box center [979, 346] width 227 height 35
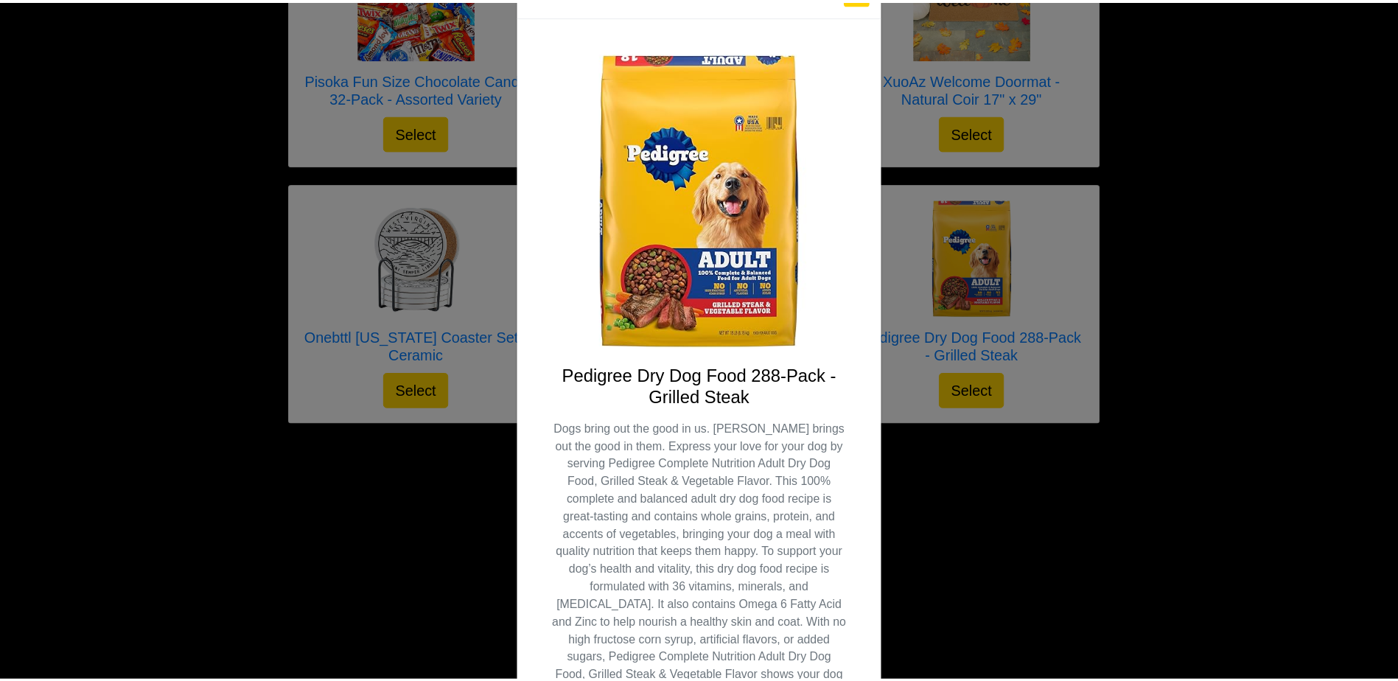
scroll to position [0, 0]
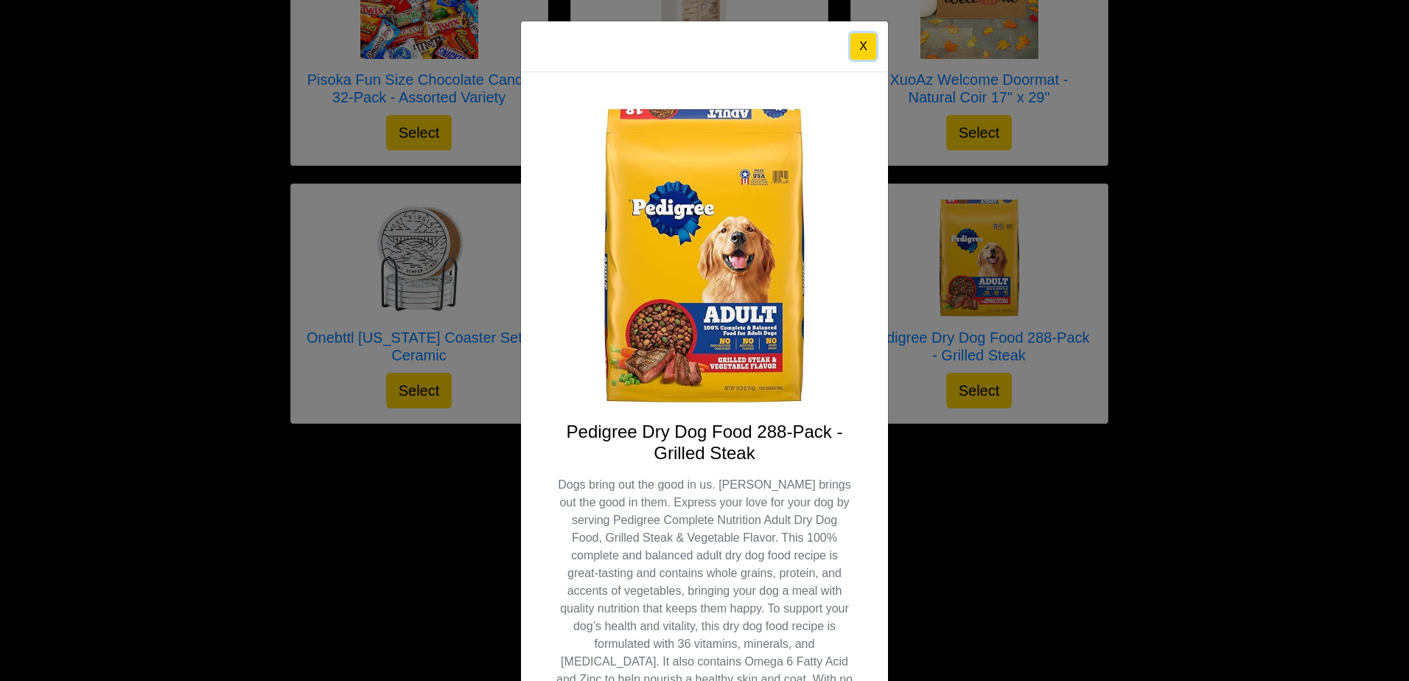
click at [862, 45] on button "X" at bounding box center [863, 46] width 26 height 27
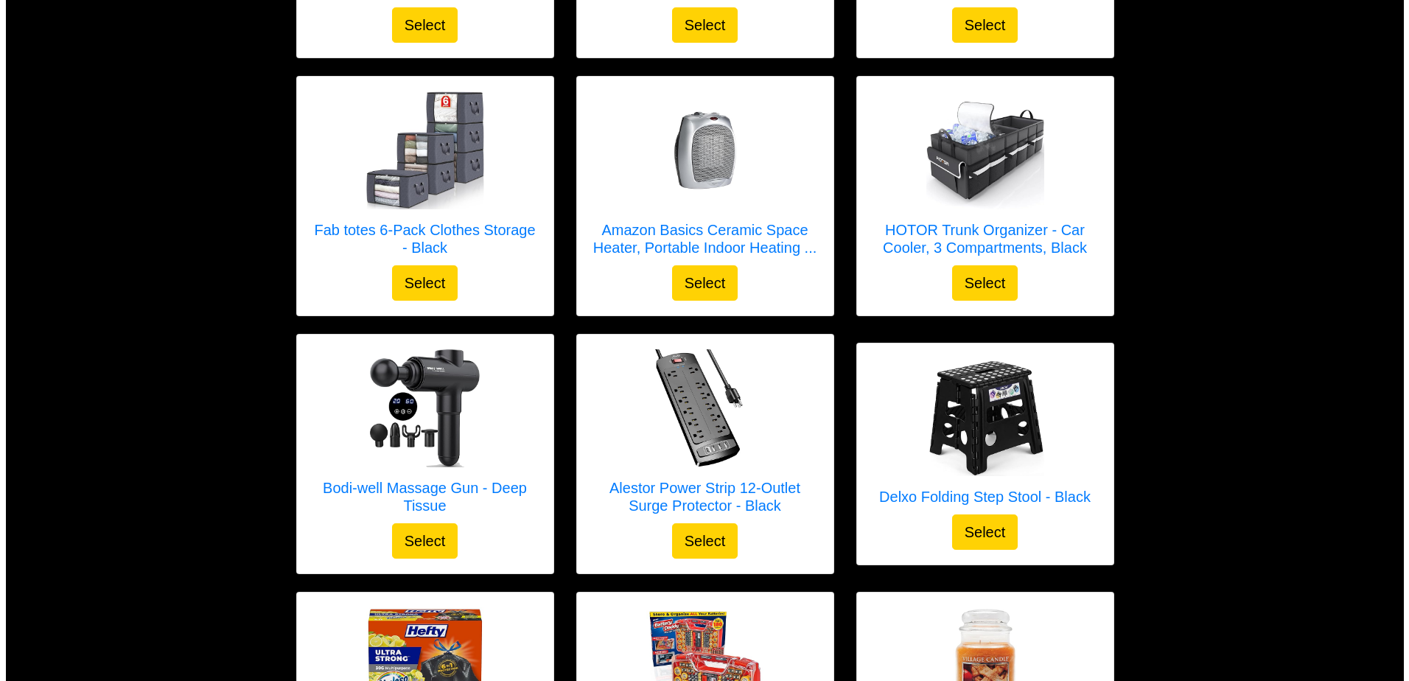
scroll to position [2238, 0]
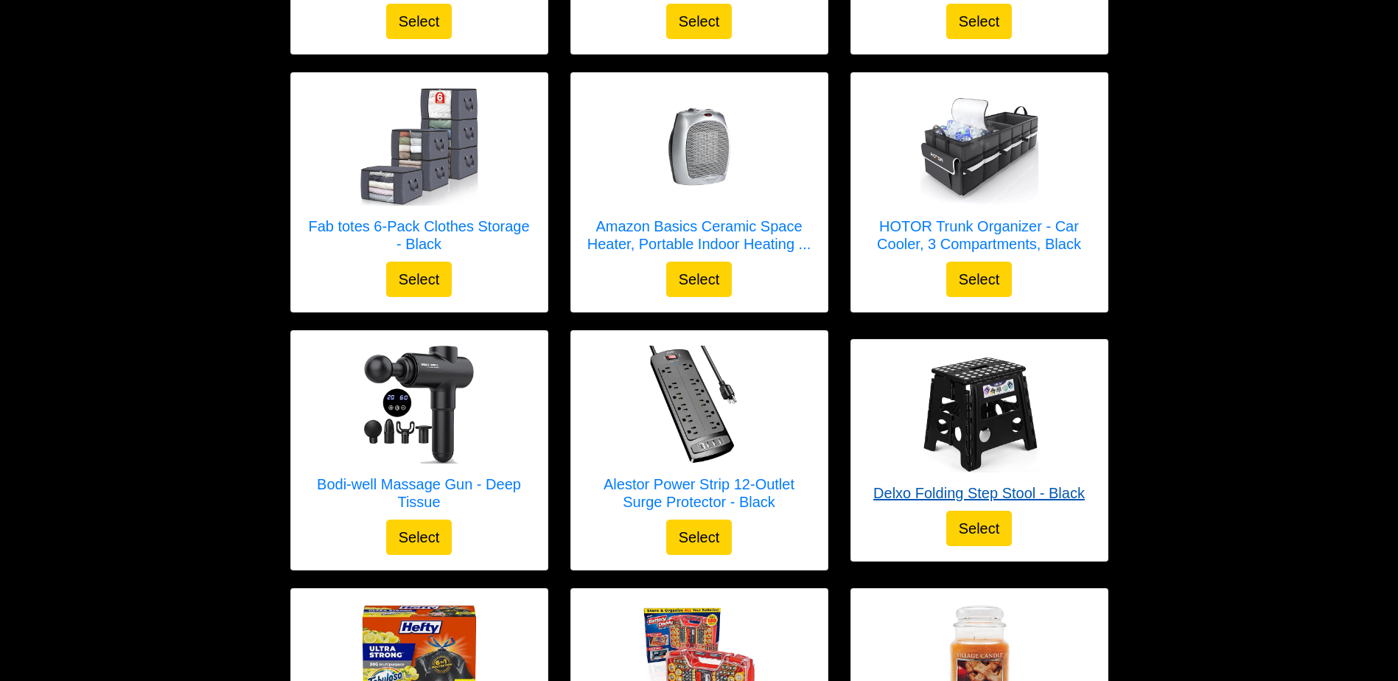
click at [1042, 498] on h5 "Delxo Folding Step Stool - Black" at bounding box center [978, 493] width 211 height 18
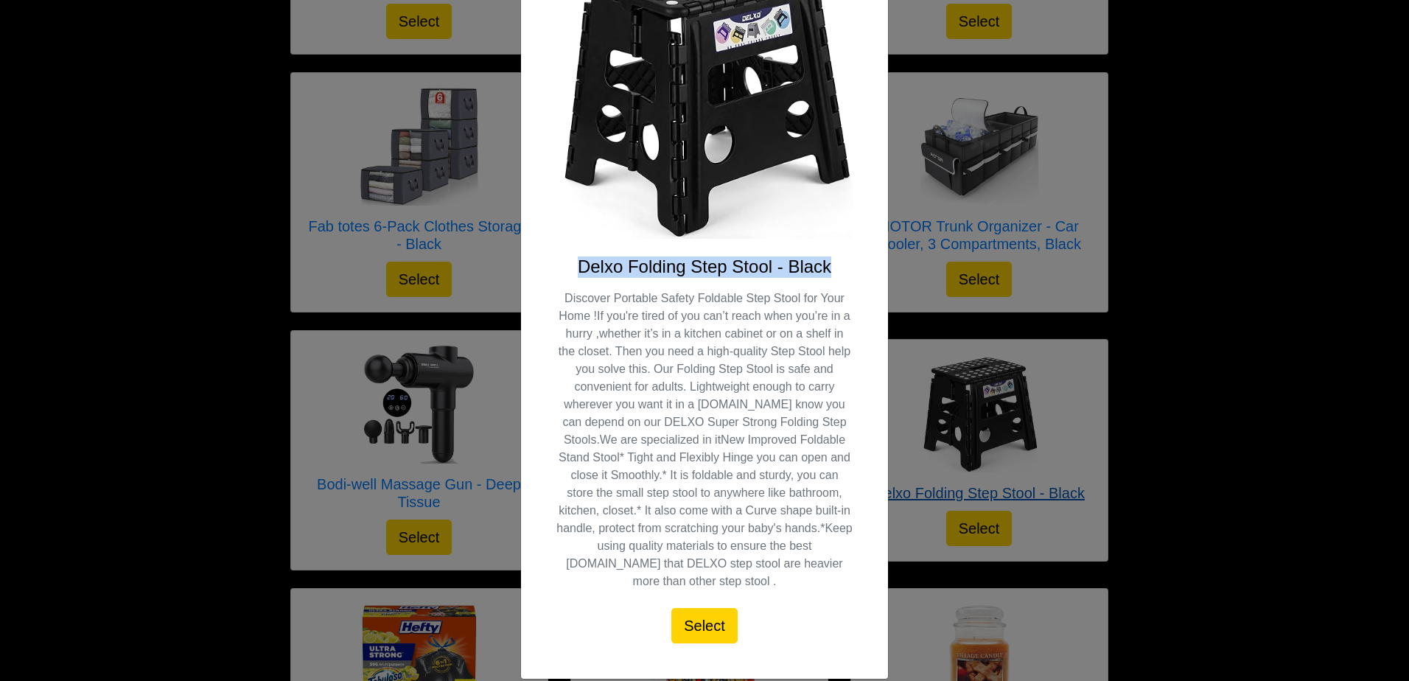
scroll to position [184, 0]
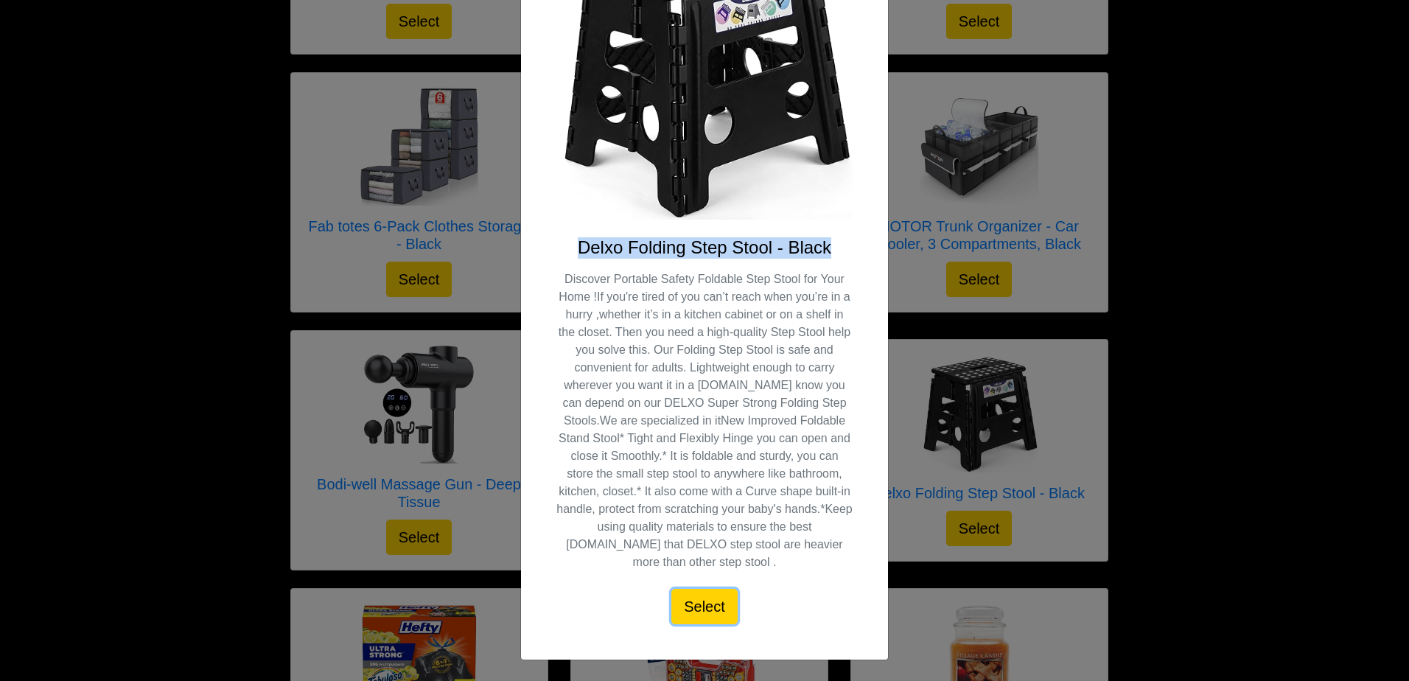
click at [696, 612] on button "Select" at bounding box center [704, 606] width 66 height 35
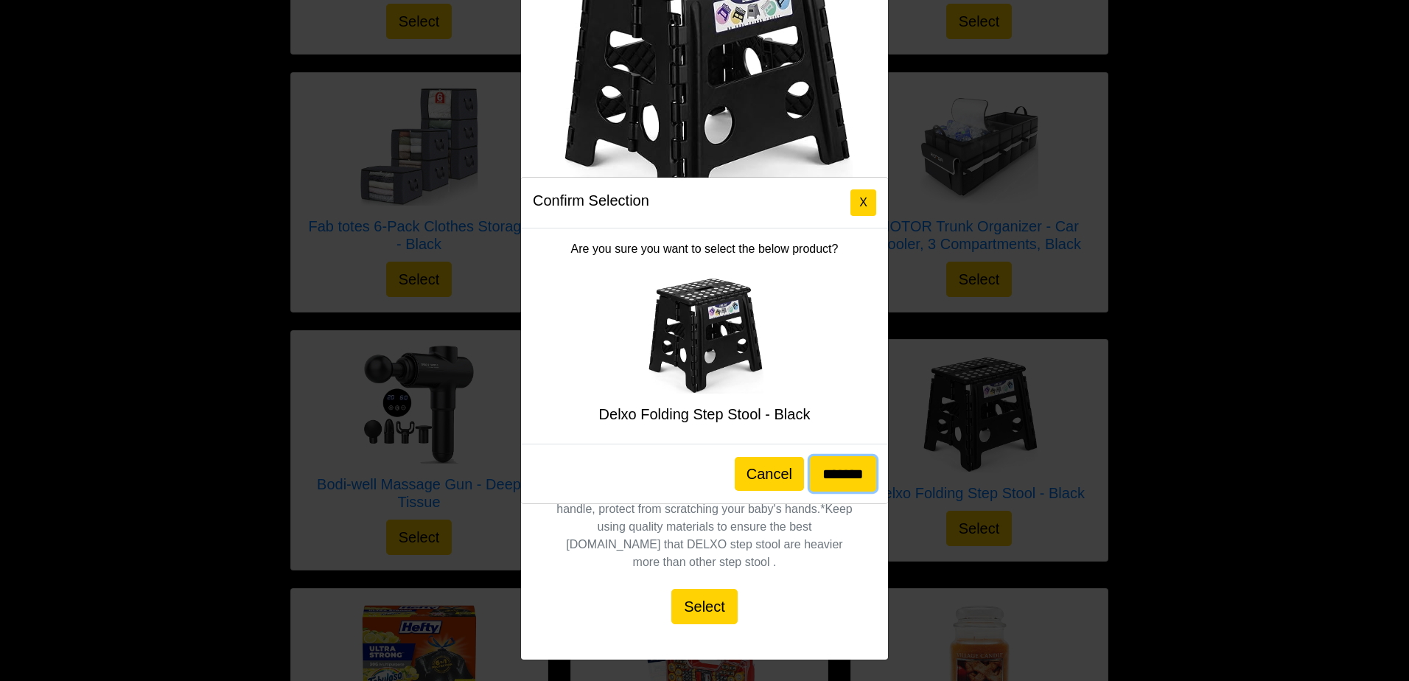
click at [835, 479] on input "*******" at bounding box center [843, 473] width 66 height 35
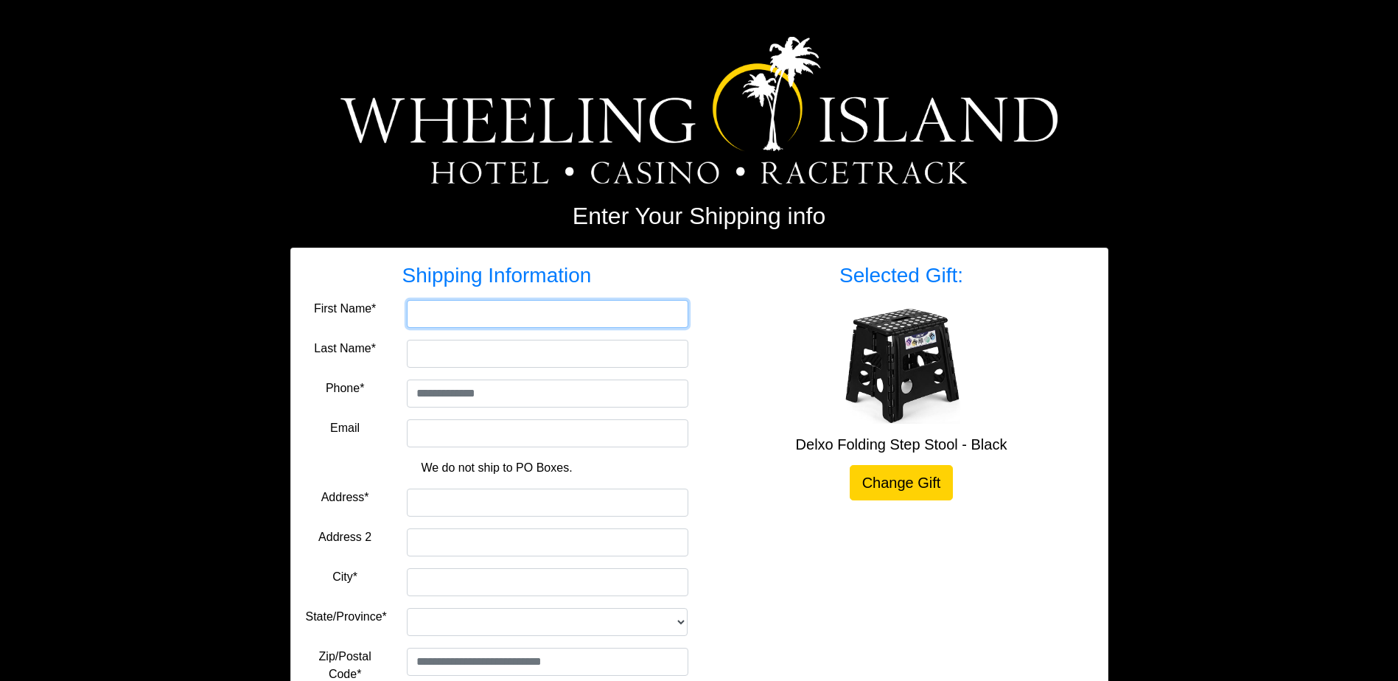
click at [465, 318] on input "First Name*" at bounding box center [547, 314] width 281 height 28
type input "***"
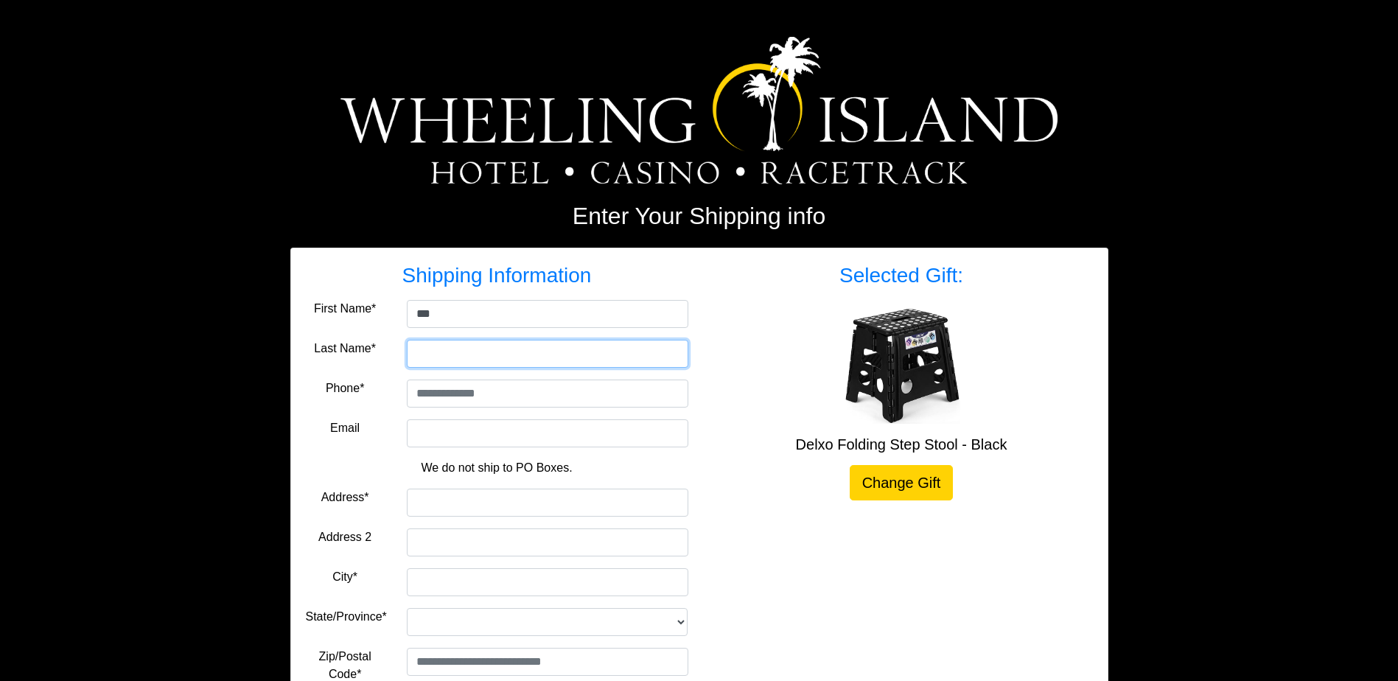
type input "******"
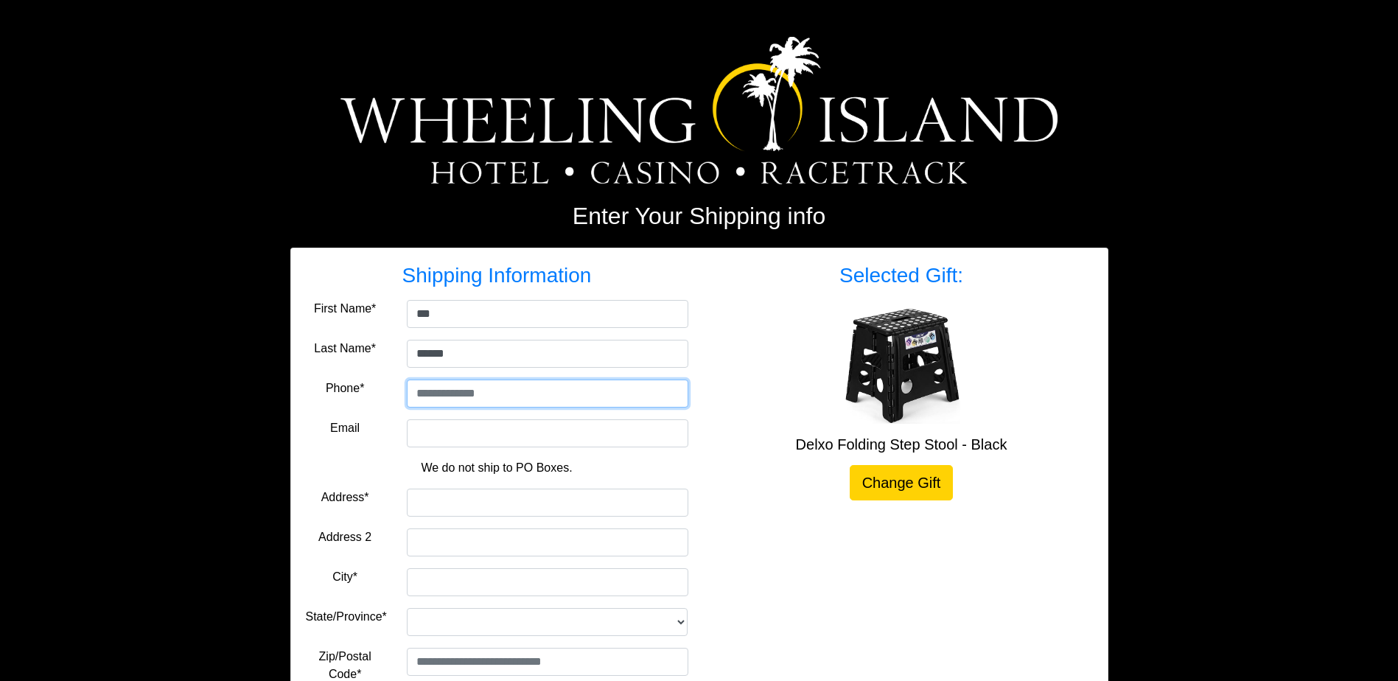
type input "**********"
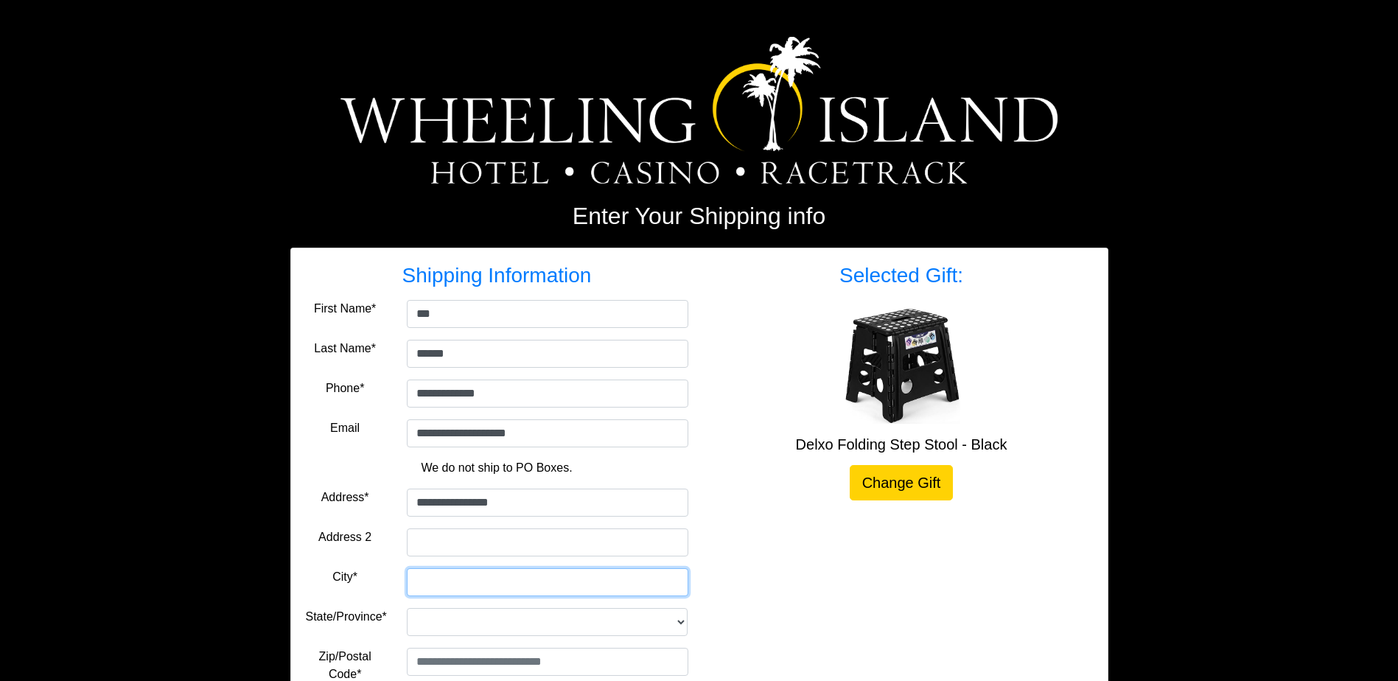
type input "**********"
select select "**"
type input "*****"
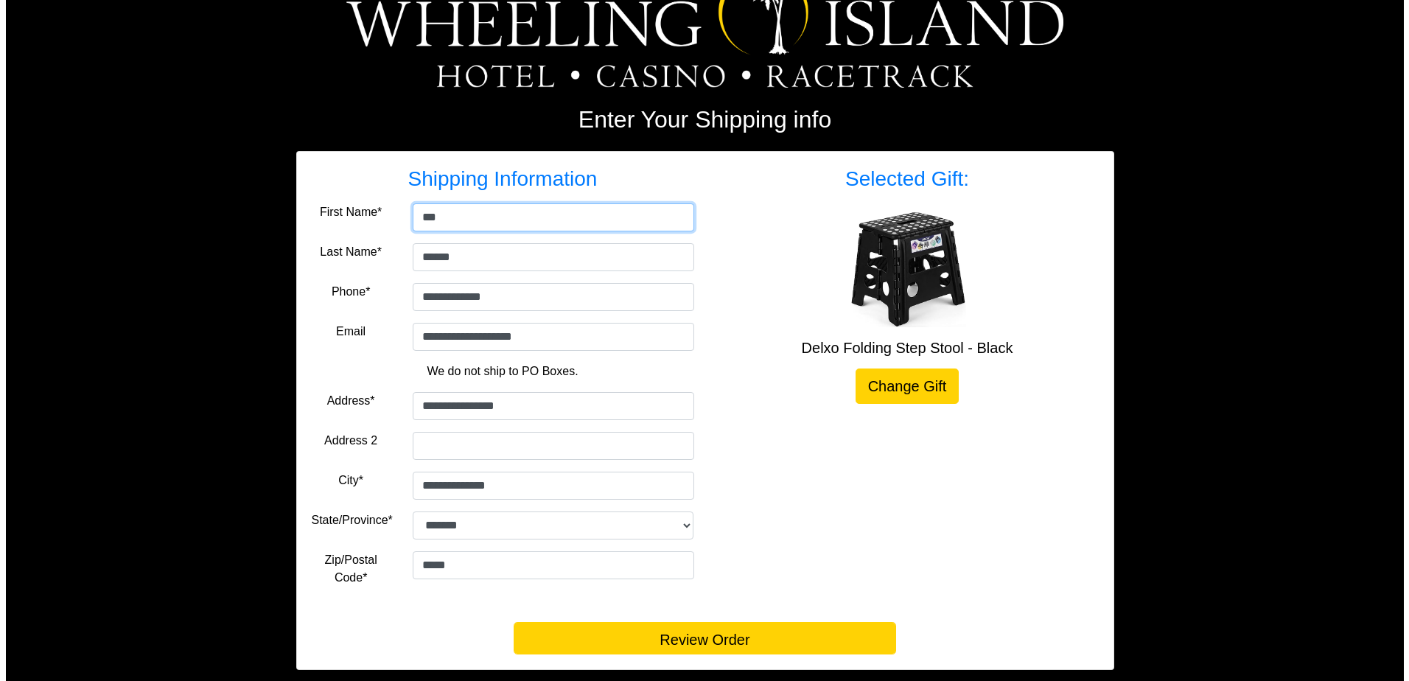
scroll to position [133, 0]
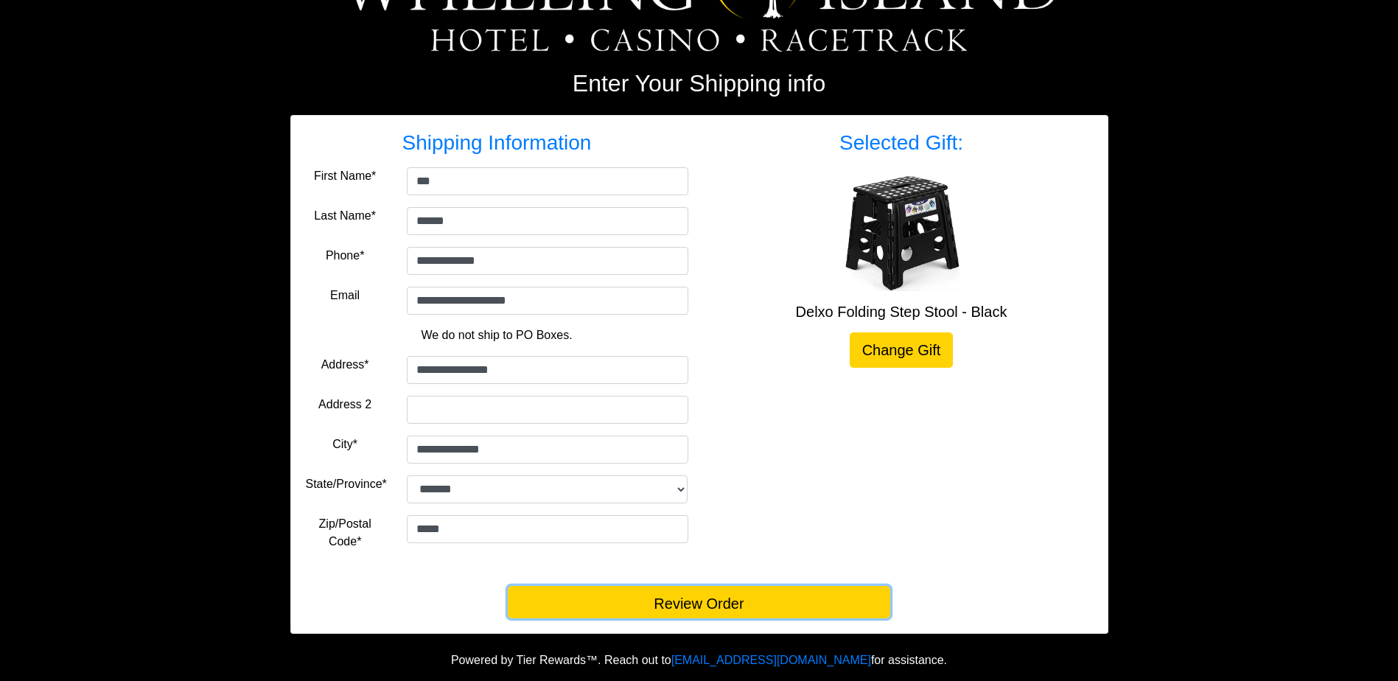
click at [719, 613] on button "Review Order" at bounding box center [699, 602] width 382 height 32
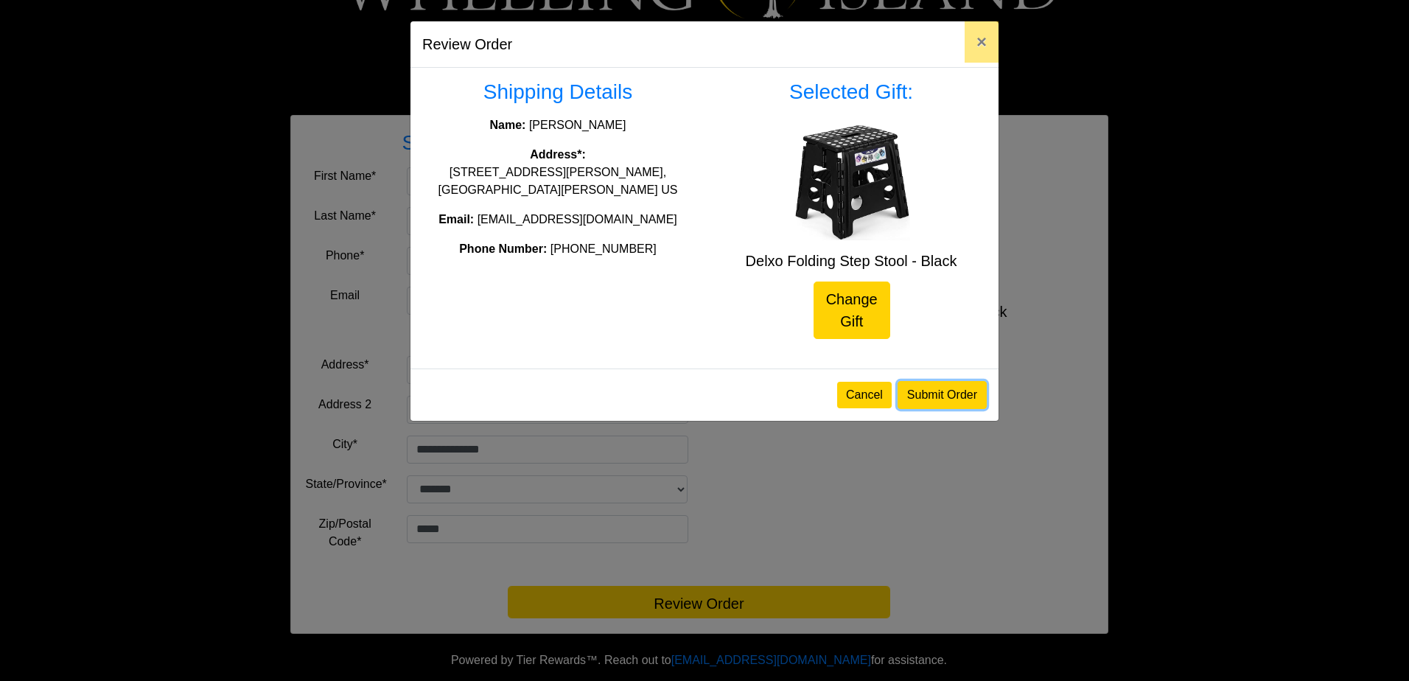
click at [949, 398] on button "Submit Order" at bounding box center [941, 395] width 89 height 28
